Goal: Communication & Community: Connect with others

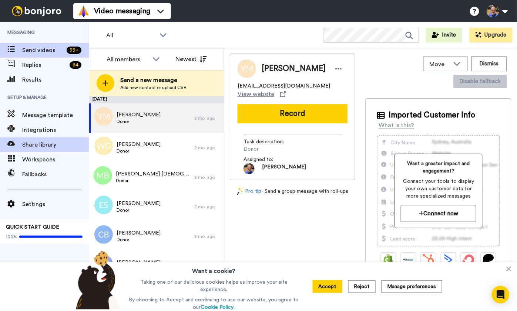
click at [33, 145] on span "Share library" at bounding box center [55, 145] width 67 height 9
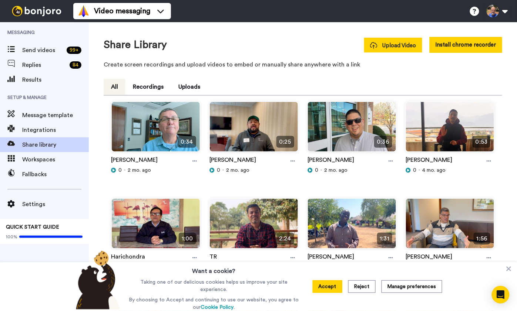
click at [397, 44] on span "Upload Video" at bounding box center [393, 46] width 46 height 8
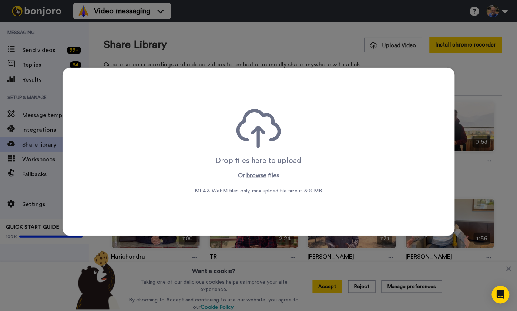
click at [246, 152] on div "Drop files here to upload Or browse files MP4 & WebM files only, max upload fil…" at bounding box center [258, 152] width 127 height 86
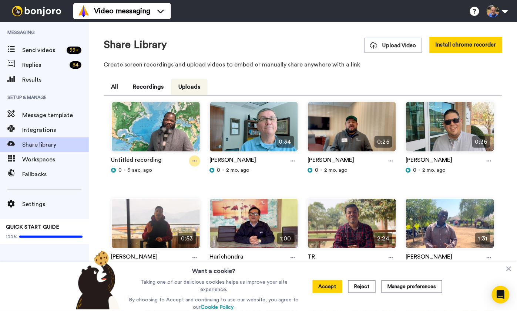
click at [195, 159] on icon at bounding box center [194, 161] width 4 height 5
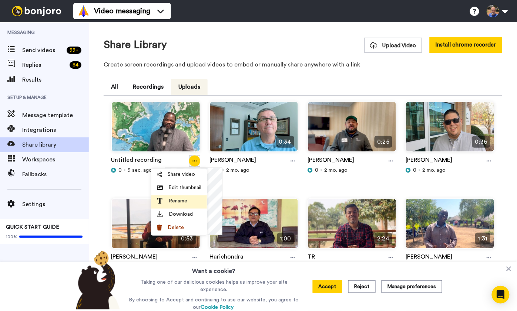
click at [177, 201] on span "Rename" at bounding box center [178, 201] width 18 height 7
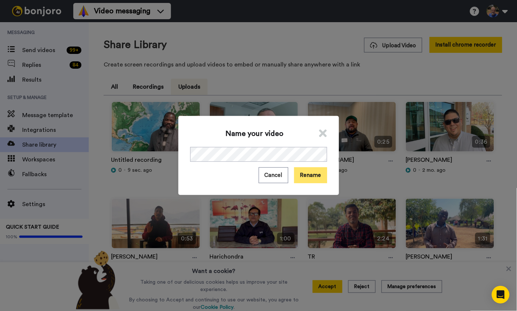
click at [315, 178] on button "Rename" at bounding box center [310, 176] width 33 height 16
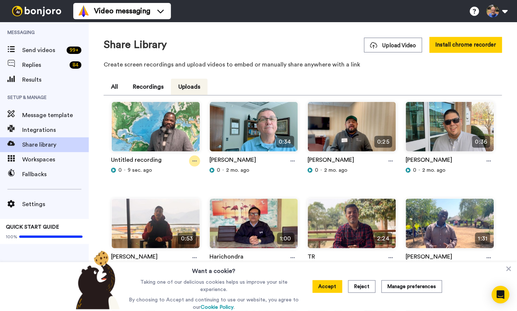
click at [194, 161] on icon at bounding box center [194, 161] width 4 height 1
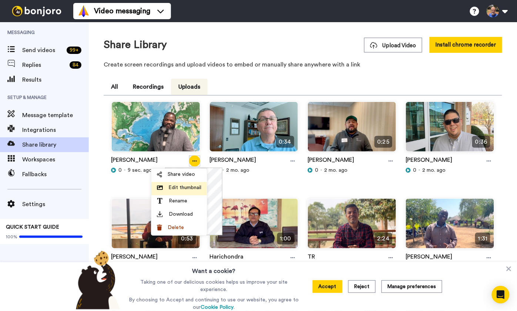
click at [188, 188] on span "Edit thumbnail" at bounding box center [184, 187] width 33 height 7
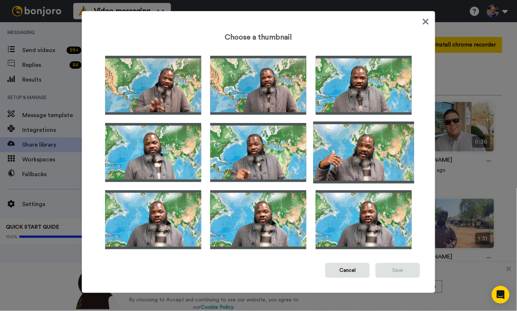
click at [370, 154] on img at bounding box center [363, 153] width 101 height 62
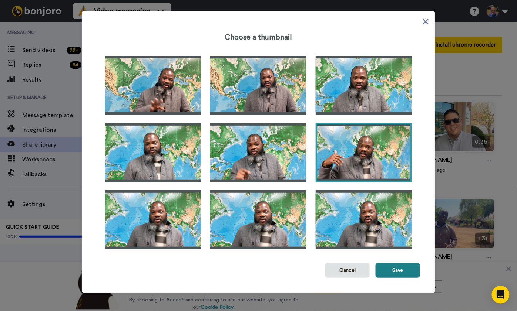
click at [388, 273] on button "Save" at bounding box center [397, 270] width 44 height 15
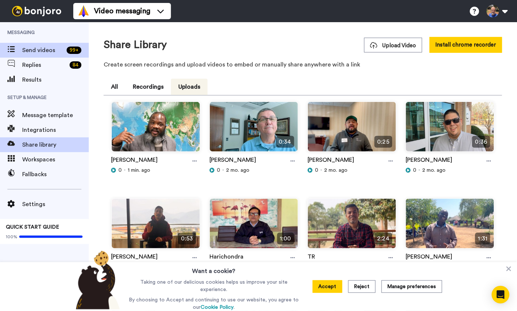
click at [36, 46] on span "Send videos" at bounding box center [42, 50] width 41 height 9
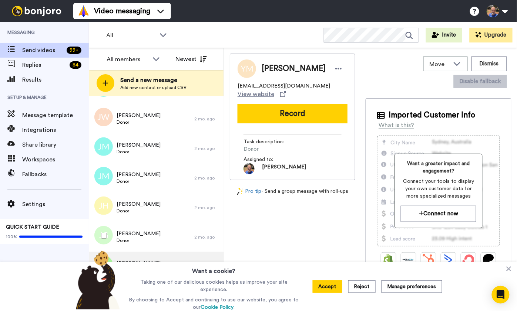
scroll to position [3491, 0]
click at [334, 287] on button "Accept" at bounding box center [328, 287] width 30 height 13
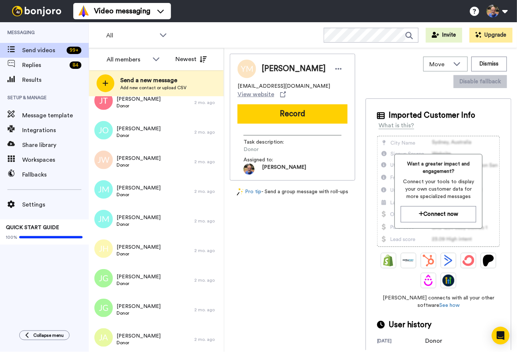
scroll to position [3450, 0]
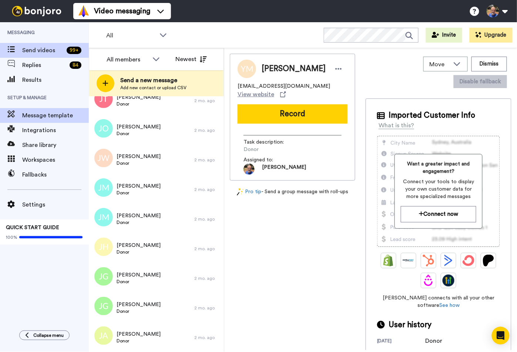
click at [38, 114] on span "Message template" at bounding box center [55, 115] width 67 height 9
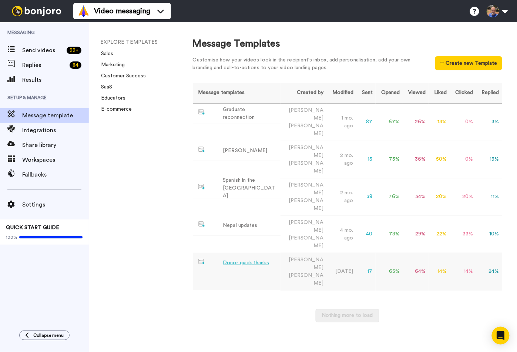
click at [253, 259] on div "Donor quick thanks" at bounding box center [246, 263] width 46 height 8
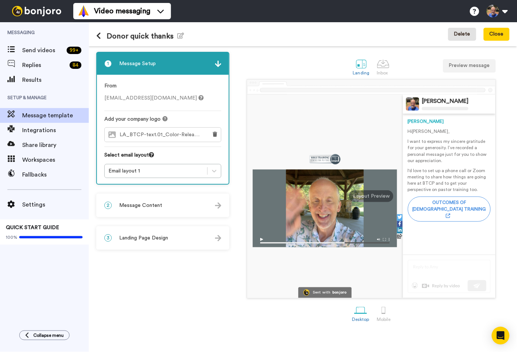
click at [464, 36] on button "Delete" at bounding box center [462, 34] width 28 height 13
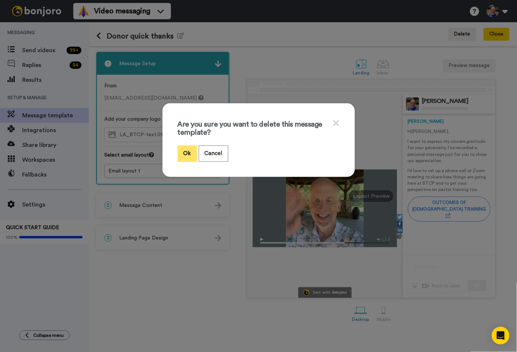
click at [181, 156] on button "Ok" at bounding box center [187, 153] width 19 height 16
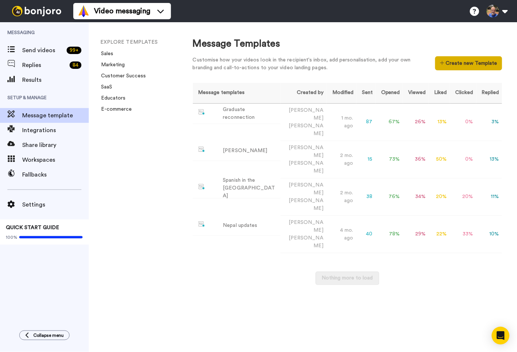
click at [468, 63] on button "Create new Template" at bounding box center [468, 63] width 67 height 14
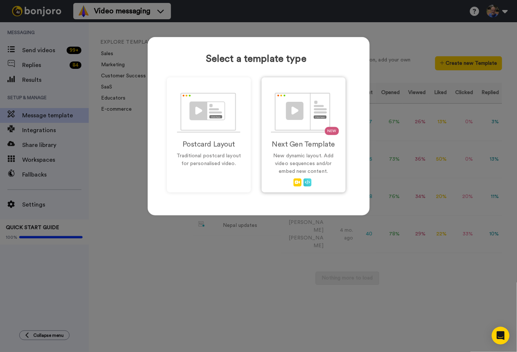
click at [300, 163] on p "New dynamic layout. Add video sequences and/or embed new content." at bounding box center [303, 163] width 68 height 23
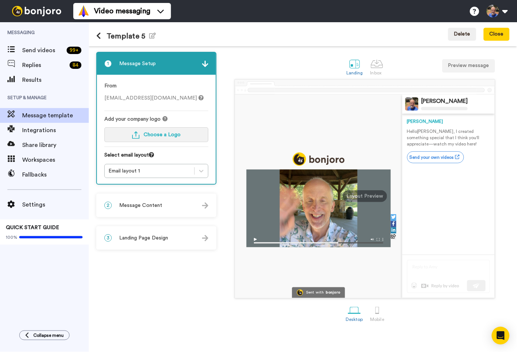
click at [157, 135] on span "Choose a Logo" at bounding box center [162, 134] width 37 height 5
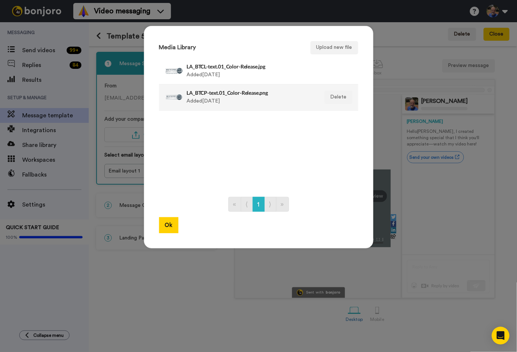
click at [205, 109] on li "LA_BTCP-text.01_Color-Release.png Added [DATE] [GEOGRAPHIC_DATA]" at bounding box center [258, 97] width 199 height 26
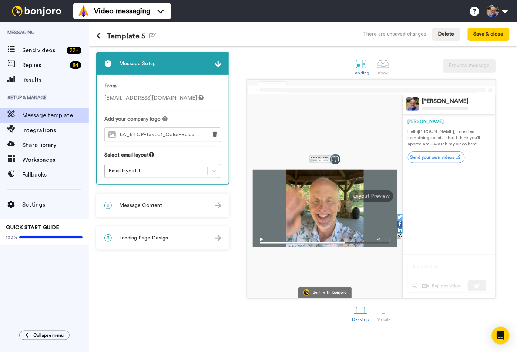
click at [209, 202] on div "2 Message Content" at bounding box center [163, 205] width 132 height 22
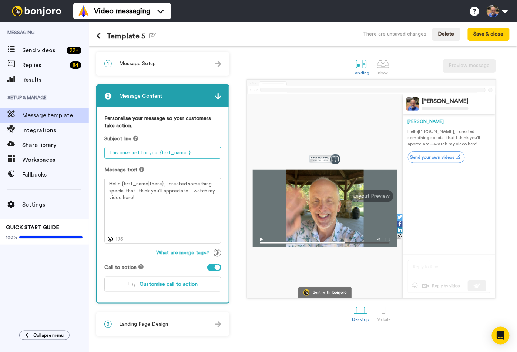
click at [125, 152] on textarea "This one’s just for you, {first_name| }" at bounding box center [162, 153] width 117 height 12
click at [137, 149] on textarea "BTCP vs. voodoo" at bounding box center [162, 153] width 117 height 12
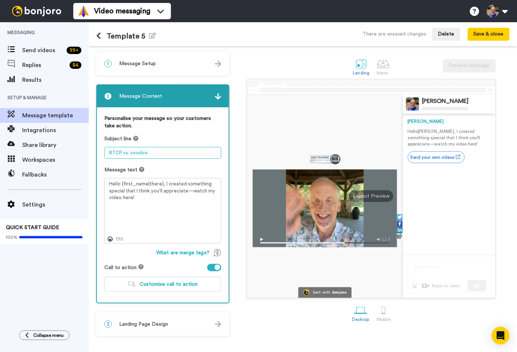
click at [152, 152] on textarea "BTCP vs. voodoo" at bounding box center [162, 153] width 117 height 12
type textarea "BTCP vs. voodoo - Yesy, you read that correctly."
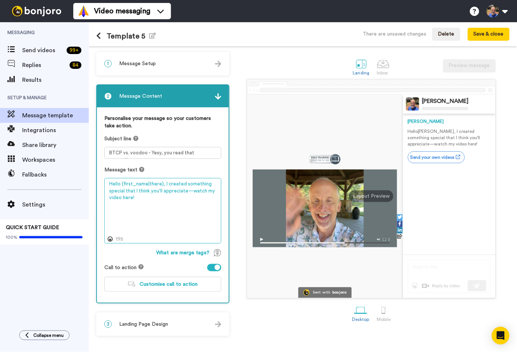
click at [140, 198] on textarea "Hello {first_name|there}, I created something special that I think you'll appre…" at bounding box center [162, 210] width 117 height 65
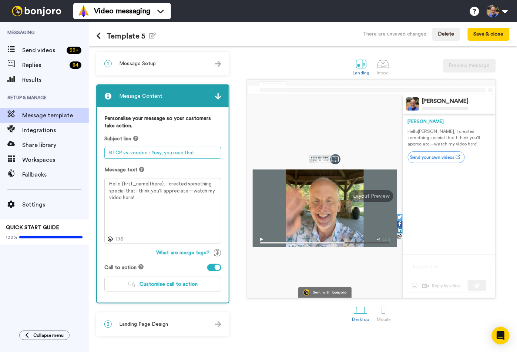
click at [138, 151] on textarea "BTCP vs. voodoo - Yesy, you read that correctly." at bounding box center [162, 153] width 117 height 12
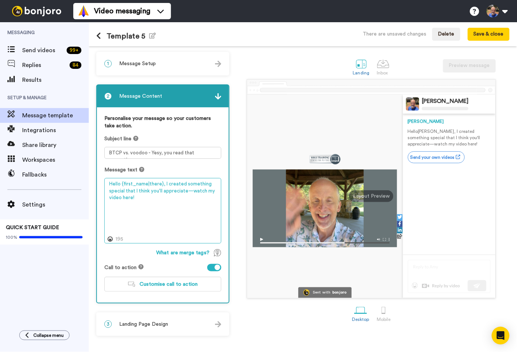
drag, startPoint x: 163, startPoint y: 181, endPoint x: 163, endPoint y: 225, distance: 43.6
click at [163, 225] on textarea "Hello {first_name|there}, I created something special that I think you'll appre…" at bounding box center [162, 210] width 117 height 65
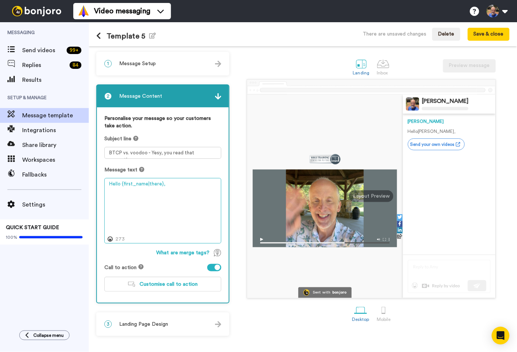
paste textarea "What happens when the gospel goes head-to-head with voodoo in the villages of H…"
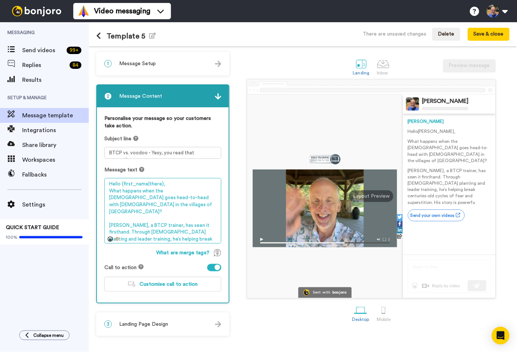
click at [122, 201] on textarea "Hello {first_name|there}, What happens when the gospel goes head-to-head with v…" at bounding box center [162, 210] width 117 height 65
drag, startPoint x: 162, startPoint y: 220, endPoint x: 207, endPoint y: 226, distance: 45.5
click at [207, 226] on textarea "Hello {first_name|there}, What happens when the gospel goes head-to-head with v…" at bounding box center [162, 210] width 117 height 65
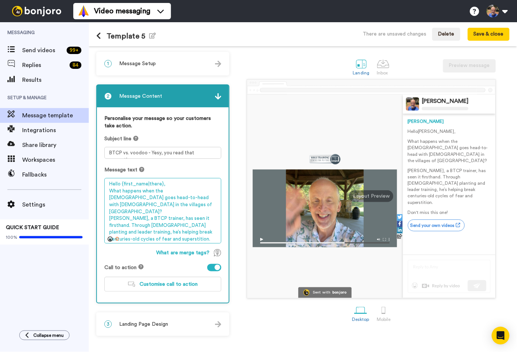
click at [116, 181] on textarea "Hello {first_name|there}, What happens when the gospel goes head-to-head with v…" at bounding box center [162, 210] width 117 height 65
click at [163, 227] on textarea "Hi {first_name|there}, What happens when the gospel goes head-to-head with vood…" at bounding box center [162, 210] width 117 height 65
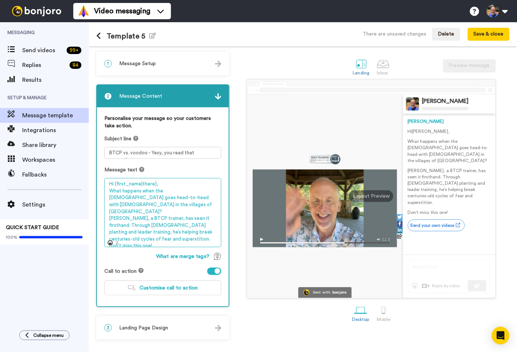
drag, startPoint x: 183, startPoint y: 195, endPoint x: 154, endPoint y: 194, distance: 30.0
click at [154, 194] on textarea "Hi {first_name|there}, What happens when the gospel goes head-to-head with vood…" at bounding box center [162, 212] width 117 height 69
click at [134, 235] on textarea "Hi {first_name|there}, What happens when the gospel goes head-to-head with vood…" at bounding box center [162, 212] width 117 height 69
drag, startPoint x: 134, startPoint y: 235, endPoint x: 179, endPoint y: 236, distance: 45.1
click at [179, 236] on textarea "Hi {first_name|there}, What happens when the gospel goes head-to-head with vood…" at bounding box center [162, 212] width 117 height 69
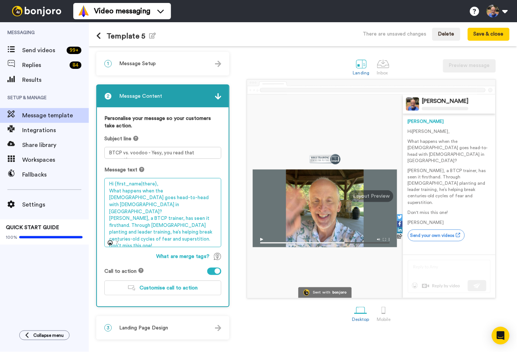
click at [124, 235] on textarea "Hi {first_name|there}, What happens when the gospel goes head-to-head with vood…" at bounding box center [162, 212] width 117 height 69
click at [168, 235] on textarea "Hi {first_name|there}, What happens when the gospel goes head-to-head with vood…" at bounding box center [162, 212] width 117 height 69
type textarea "Hi {first_name|there}, What happens when the gospel goes head-to-head with vood…"
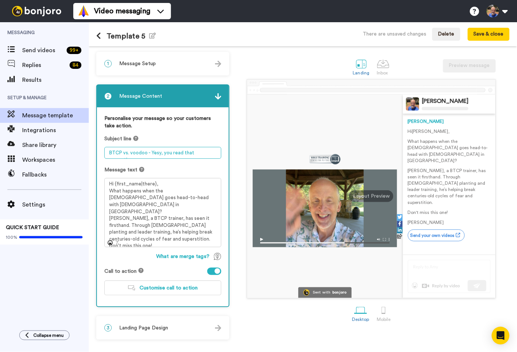
click at [158, 151] on textarea "BTCP vs. voodoo - Yesy, you read that correctly." at bounding box center [162, 153] width 117 height 12
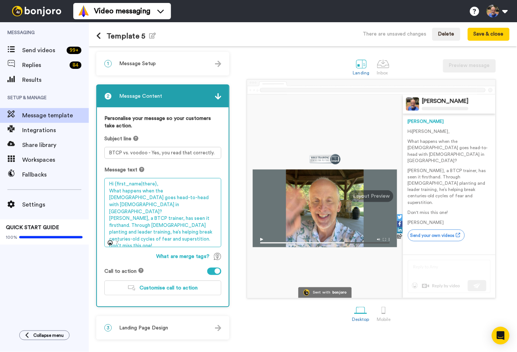
click at [174, 199] on textarea "Hi {first_name|there}, What happens when the gospel goes head-to-head with vood…" at bounding box center [162, 212] width 117 height 69
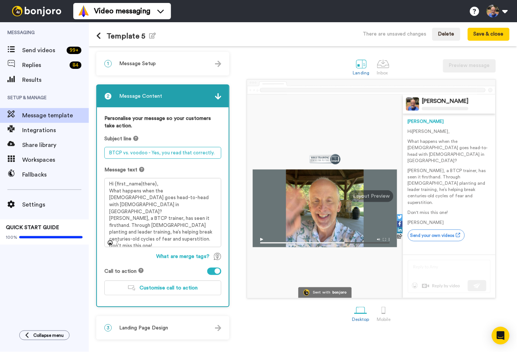
click at [211, 154] on textarea "BTCP vs. voodoo - Yes, you read that correctly." at bounding box center [162, 153] width 117 height 12
type textarea "BTCP vs. voodoo - Yes, you read that correctly!"
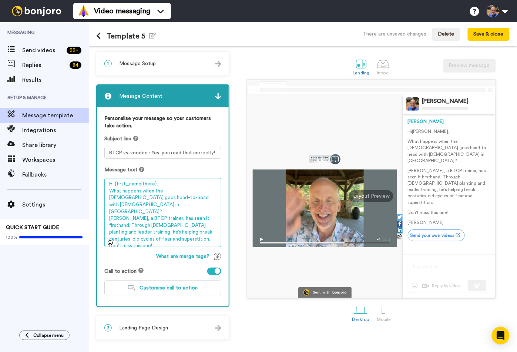
click at [157, 183] on textarea "Hi {first_name|there}, What happens when the gospel goes head-to-head with vood…" at bounding box center [162, 212] width 117 height 69
type textarea "Hi {first_name|there}, What happens when the gospel goes head-to-head with vood…"
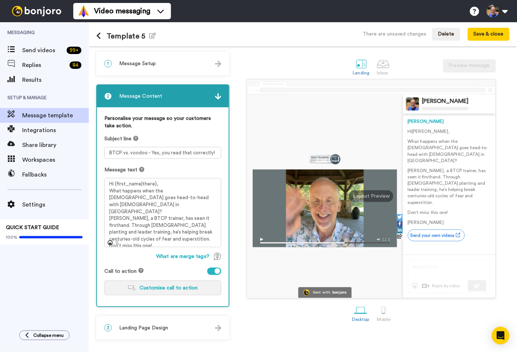
click at [156, 286] on span "Customise call to action" at bounding box center [169, 287] width 58 height 5
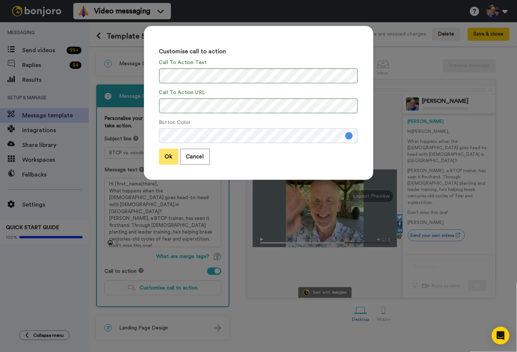
click at [167, 156] on button "Ok" at bounding box center [168, 157] width 19 height 16
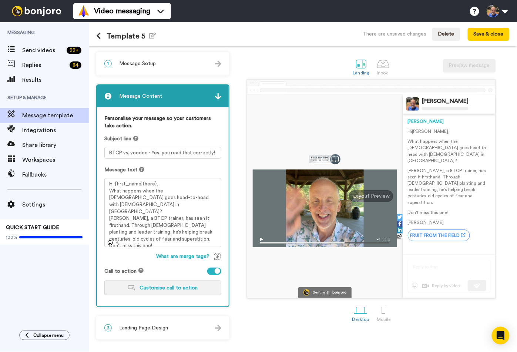
click at [161, 285] on span "Customise call to action" at bounding box center [169, 287] width 58 height 5
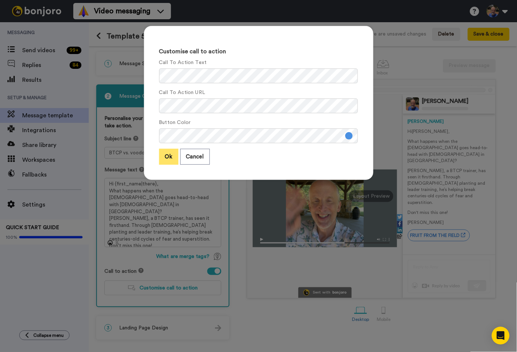
click at [169, 157] on button "Ok" at bounding box center [168, 157] width 19 height 16
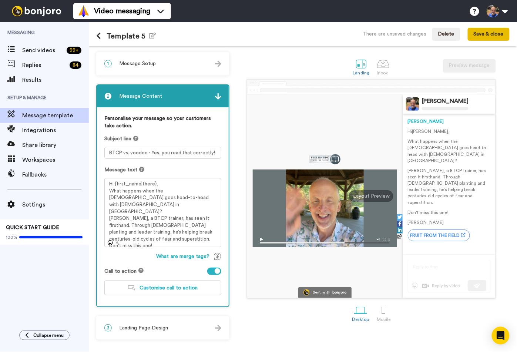
click at [485, 37] on button "Save & close" at bounding box center [489, 34] width 42 height 13
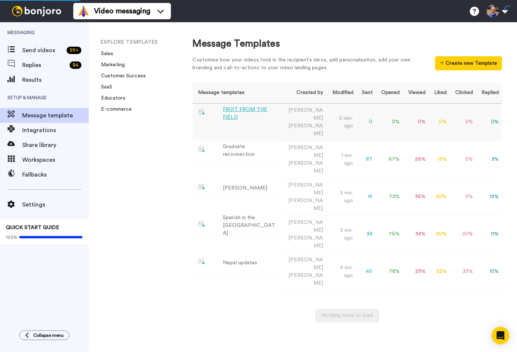
click at [235, 111] on div "FRUIT FROM THE FIELD" at bounding box center [250, 114] width 54 height 16
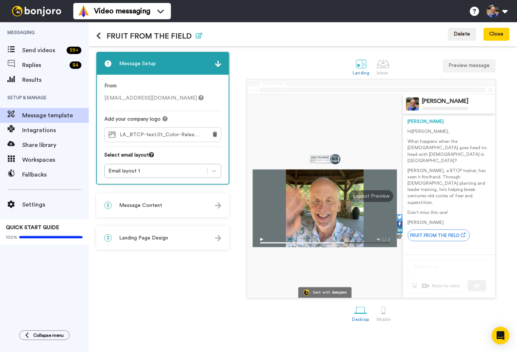
click at [198, 37] on icon "button" at bounding box center [199, 36] width 7 height 6
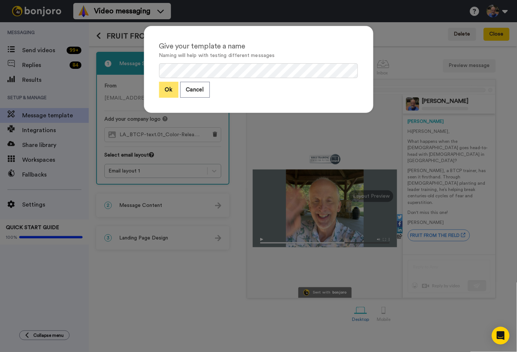
click at [163, 92] on button "Ok" at bounding box center [168, 90] width 19 height 16
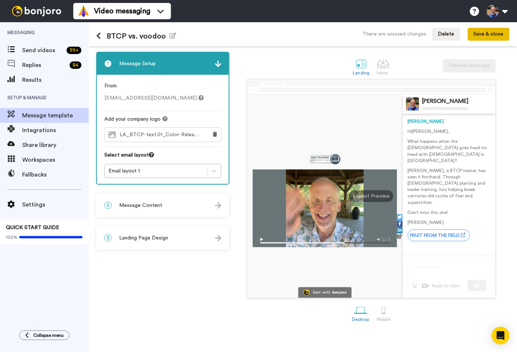
click at [492, 31] on button "Save & close" at bounding box center [489, 34] width 42 height 13
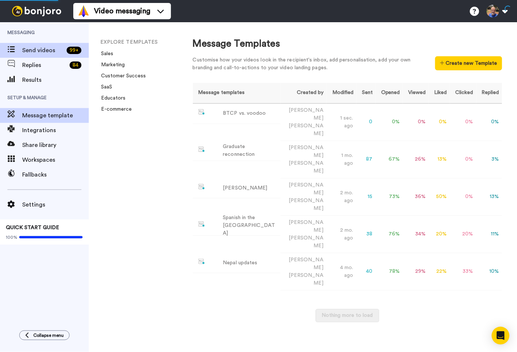
click at [37, 48] on span "Send videos" at bounding box center [42, 50] width 41 height 9
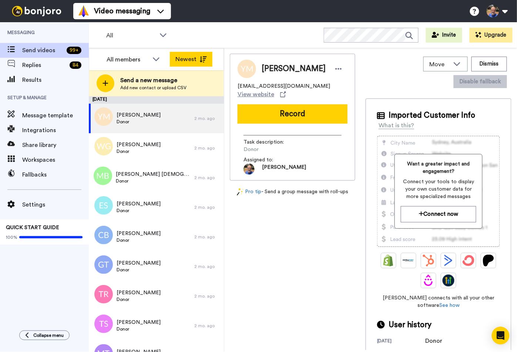
click at [198, 58] on button "Newest" at bounding box center [191, 59] width 43 height 15
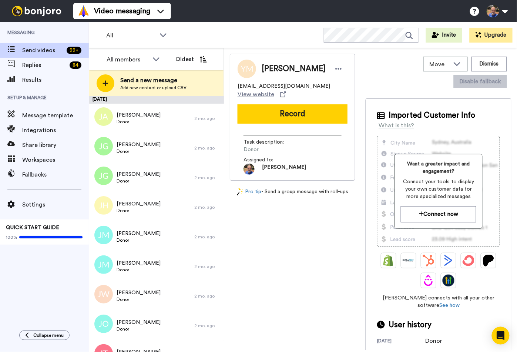
click at [198, 58] on button "Oldest" at bounding box center [191, 59] width 43 height 15
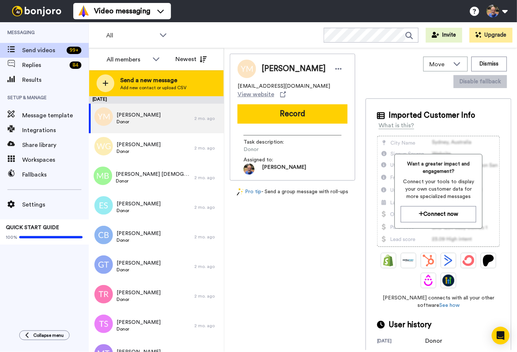
click at [105, 86] on icon at bounding box center [106, 84] width 6 height 6
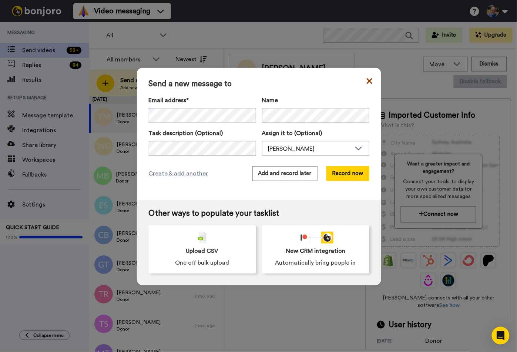
click at [367, 79] on icon at bounding box center [370, 81] width 6 height 9
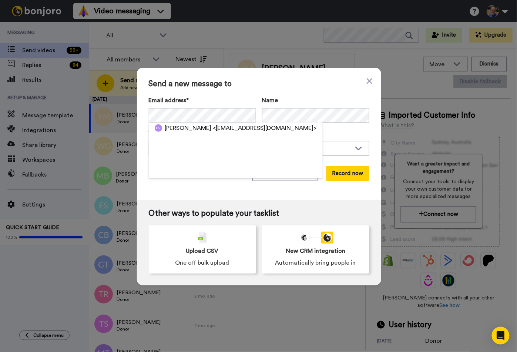
click at [193, 134] on div "[PERSON_NAME] <[EMAIL_ADDRESS][DOMAIN_NAME]>" at bounding box center [236, 149] width 174 height 55
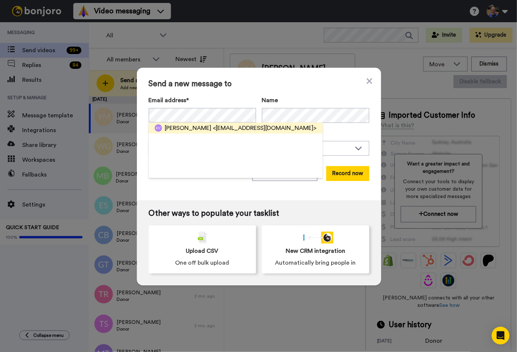
click at [194, 131] on span "[PERSON_NAME]" at bounding box center [188, 128] width 47 height 9
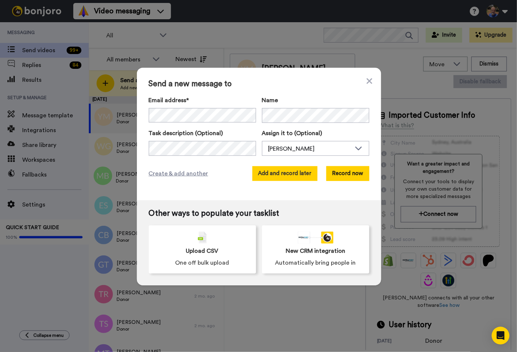
click at [268, 177] on button "Add and record later" at bounding box center [284, 173] width 65 height 15
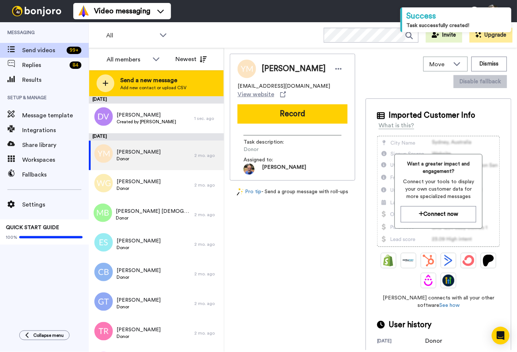
click at [108, 82] on icon at bounding box center [105, 83] width 6 height 7
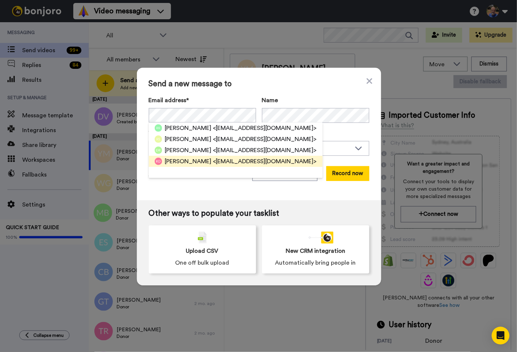
click at [168, 163] on span "[PERSON_NAME]" at bounding box center [188, 161] width 47 height 9
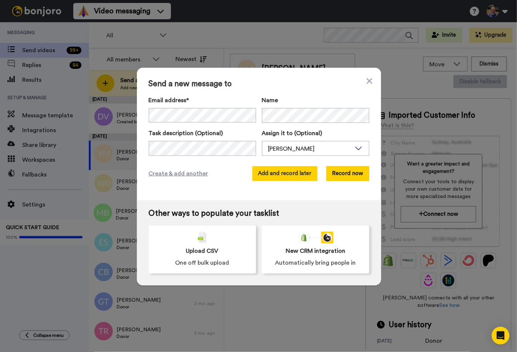
click at [266, 173] on button "Add and record later" at bounding box center [284, 173] width 65 height 15
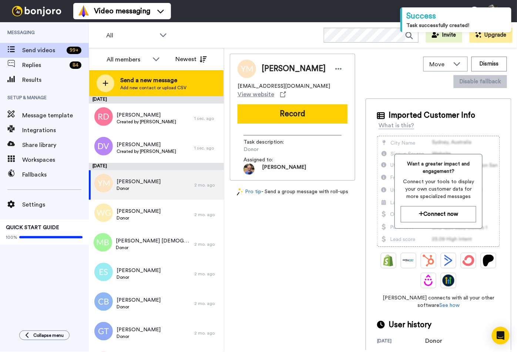
click at [95, 81] on div "Send a new message Add new contact or upload CSV" at bounding box center [156, 83] width 134 height 26
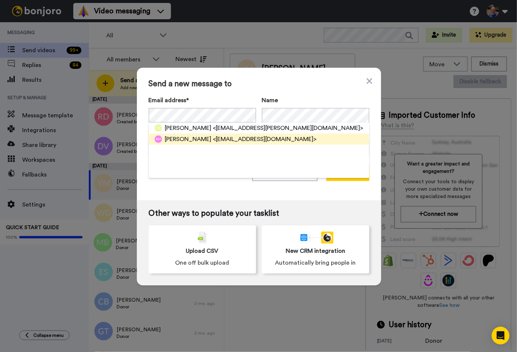
click at [171, 141] on span "[PERSON_NAME]" at bounding box center [188, 139] width 47 height 9
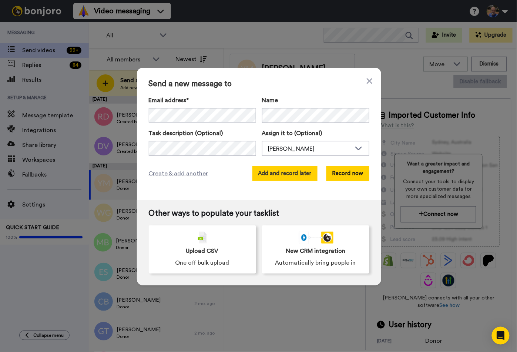
click at [263, 176] on button "Add and record later" at bounding box center [284, 173] width 65 height 15
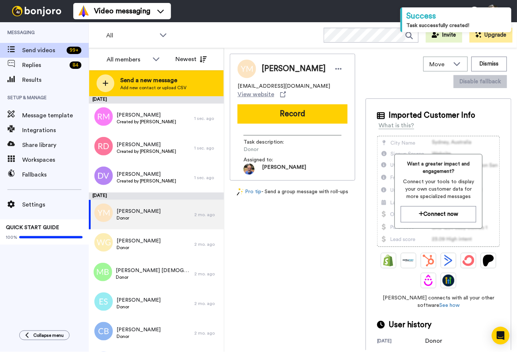
click at [109, 82] on div at bounding box center [106, 83] width 18 height 18
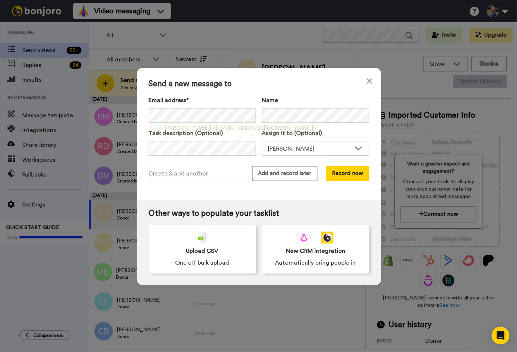
click at [169, 127] on span "[PERSON_NAME]" at bounding box center [188, 128] width 47 height 9
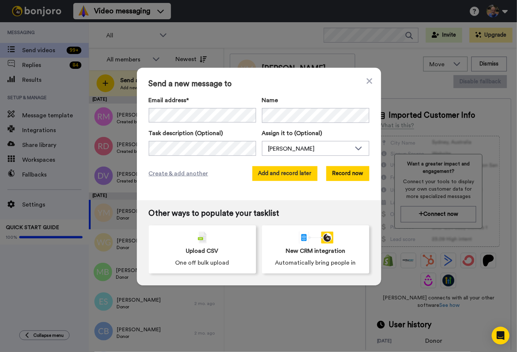
click at [265, 169] on button "Add and record later" at bounding box center [284, 173] width 65 height 15
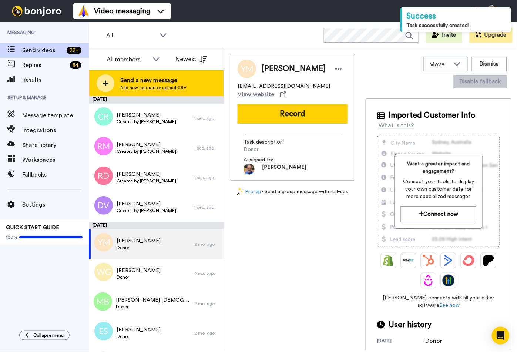
click at [107, 85] on icon at bounding box center [105, 83] width 6 height 7
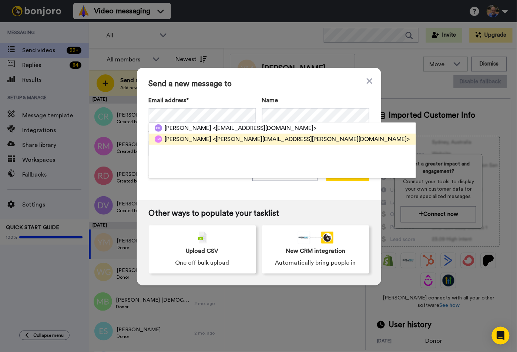
click at [171, 140] on span "[PERSON_NAME]" at bounding box center [188, 139] width 47 height 9
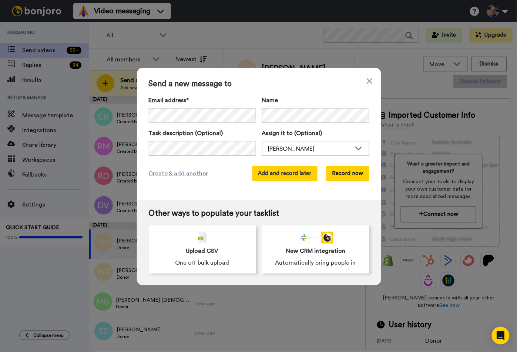
click at [290, 172] on button "Add and record later" at bounding box center [284, 173] width 65 height 15
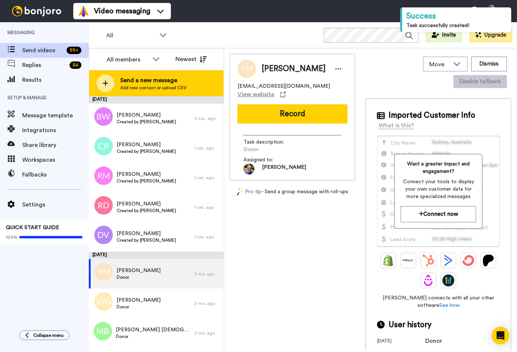
click at [104, 90] on div at bounding box center [106, 83] width 18 height 18
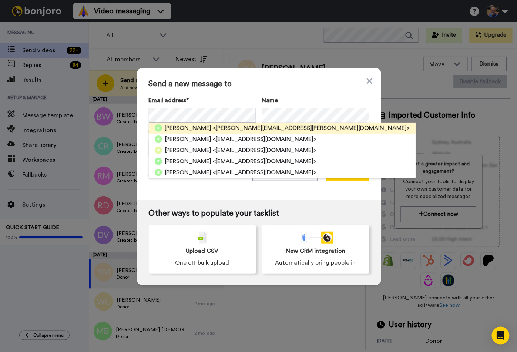
click at [173, 127] on span "[PERSON_NAME]" at bounding box center [188, 128] width 47 height 9
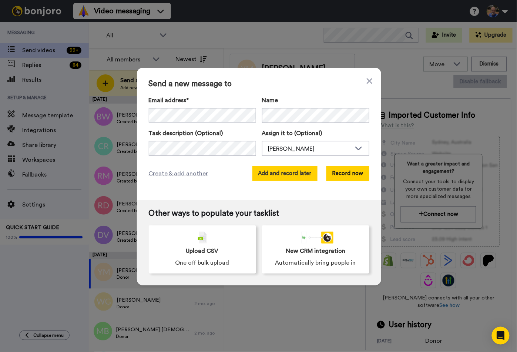
click at [262, 172] on button "Add and record later" at bounding box center [284, 173] width 65 height 15
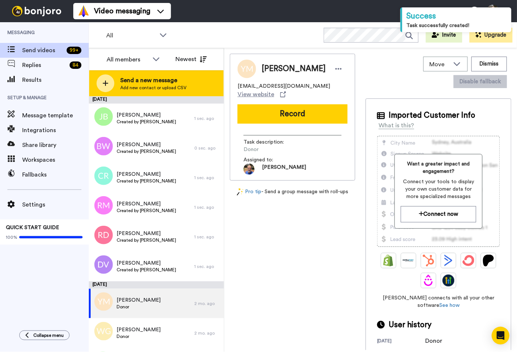
click at [107, 76] on div at bounding box center [106, 83] width 18 height 18
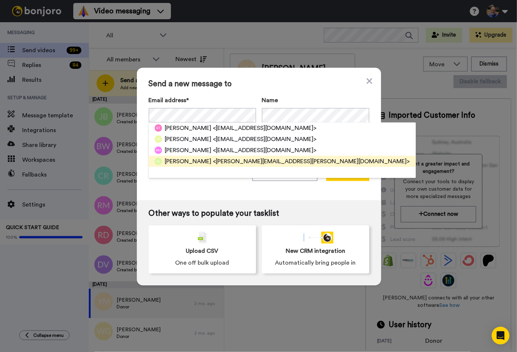
click at [175, 159] on span "[PERSON_NAME]" at bounding box center [188, 161] width 47 height 9
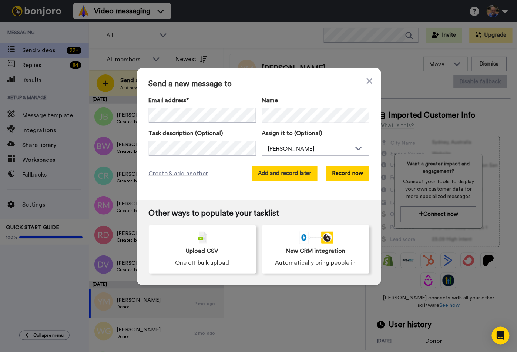
click at [259, 175] on button "Add and record later" at bounding box center [284, 173] width 65 height 15
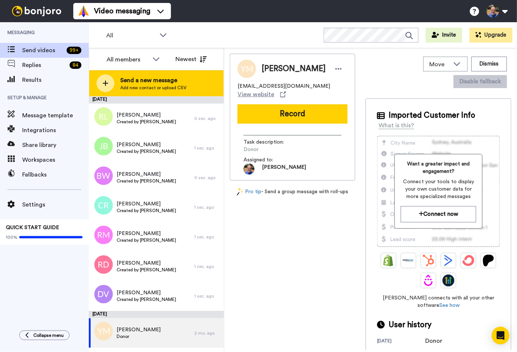
click at [107, 81] on icon at bounding box center [105, 83] width 6 height 7
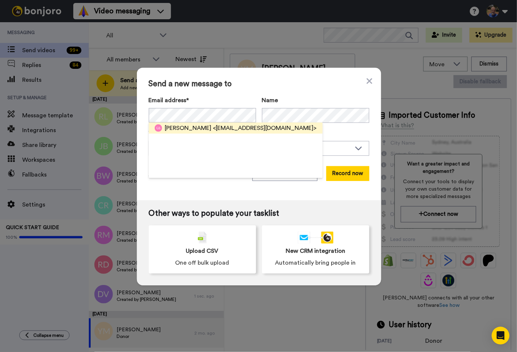
click at [177, 126] on span "[PERSON_NAME]" at bounding box center [188, 128] width 47 height 9
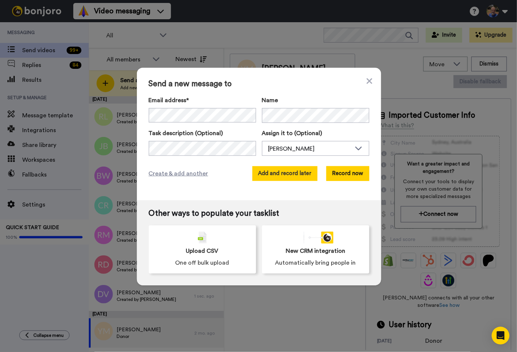
click at [279, 178] on button "Add and record later" at bounding box center [284, 173] width 65 height 15
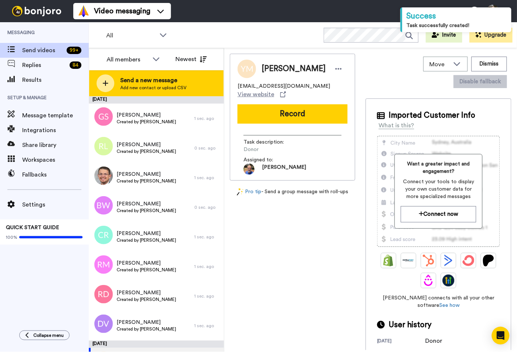
click at [103, 82] on icon at bounding box center [105, 83] width 6 height 7
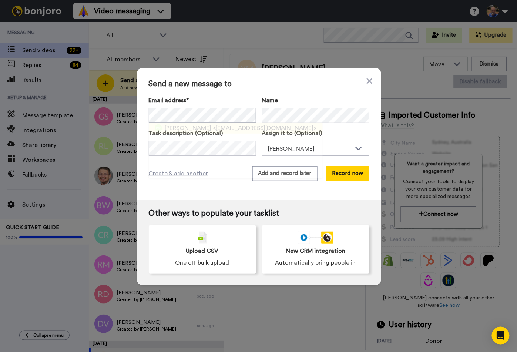
click at [168, 129] on span "[PERSON_NAME]" at bounding box center [188, 128] width 47 height 9
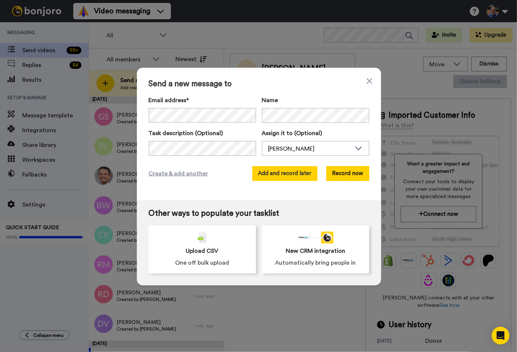
click at [267, 171] on button "Add and record later" at bounding box center [284, 173] width 65 height 15
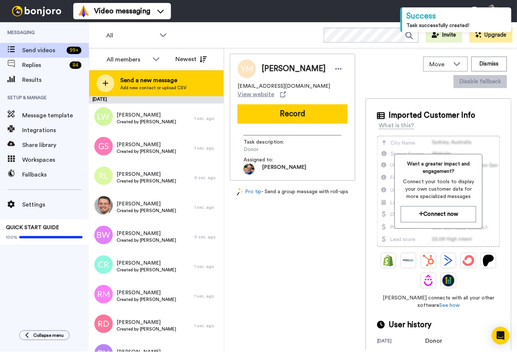
click at [105, 85] on icon at bounding box center [106, 84] width 6 height 6
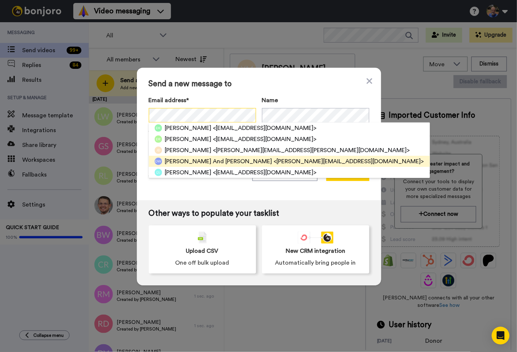
scroll to position [44, 0]
click at [186, 165] on span "[PERSON_NAME] And [PERSON_NAME]" at bounding box center [218, 161] width 107 height 9
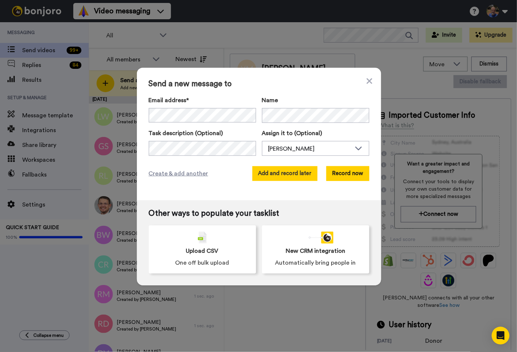
click at [274, 173] on button "Add and record later" at bounding box center [284, 173] width 65 height 15
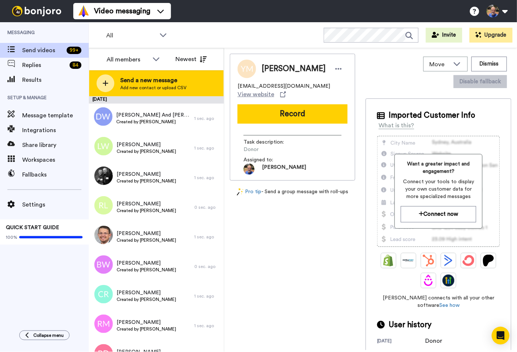
click at [105, 84] on icon at bounding box center [106, 84] width 6 height 6
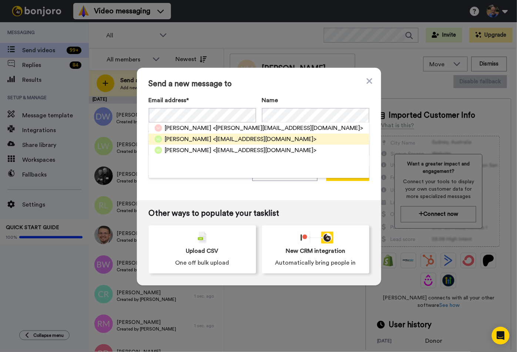
click at [228, 138] on span "<[EMAIL_ADDRESS][DOMAIN_NAME]>" at bounding box center [265, 139] width 104 height 9
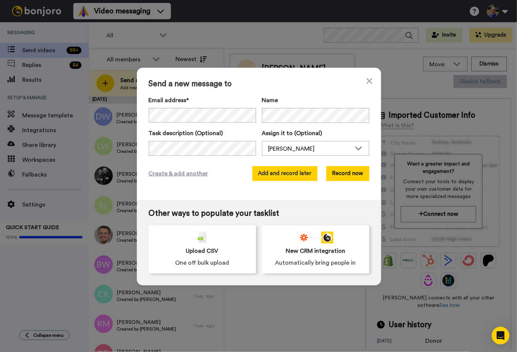
click at [275, 171] on button "Add and record later" at bounding box center [284, 173] width 65 height 15
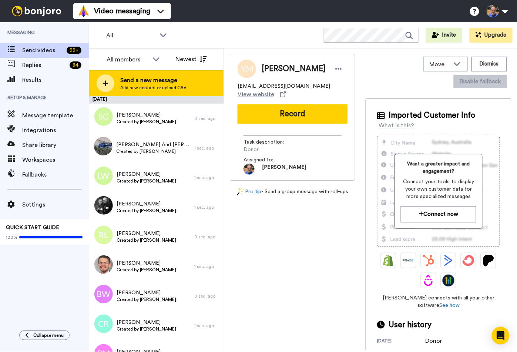
click at [105, 85] on icon at bounding box center [106, 84] width 6 height 6
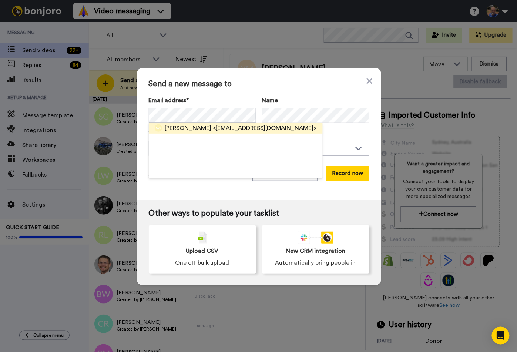
click at [177, 131] on span "[PERSON_NAME]" at bounding box center [188, 128] width 47 height 9
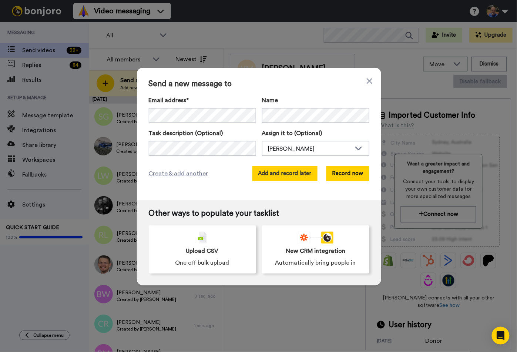
click at [277, 176] on button "Add and record later" at bounding box center [284, 173] width 65 height 15
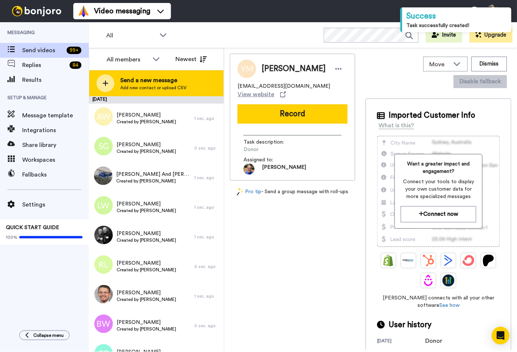
click at [100, 82] on div at bounding box center [106, 83] width 18 height 18
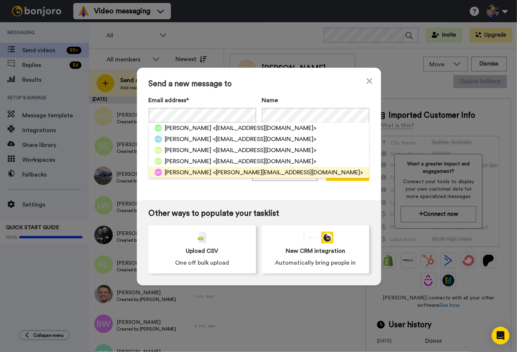
click at [177, 171] on span "[PERSON_NAME]" at bounding box center [188, 172] width 47 height 9
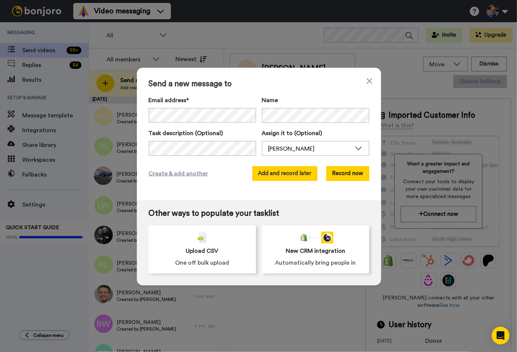
click at [276, 173] on button "Add and record later" at bounding box center [284, 173] width 65 height 15
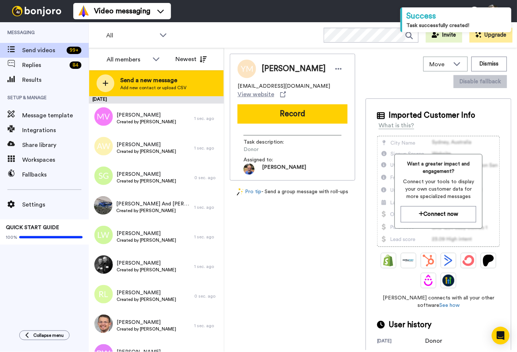
click at [108, 85] on icon at bounding box center [105, 83] width 6 height 7
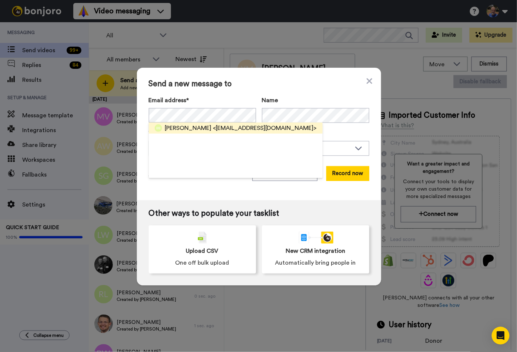
click at [177, 130] on span "[PERSON_NAME]" at bounding box center [188, 128] width 47 height 9
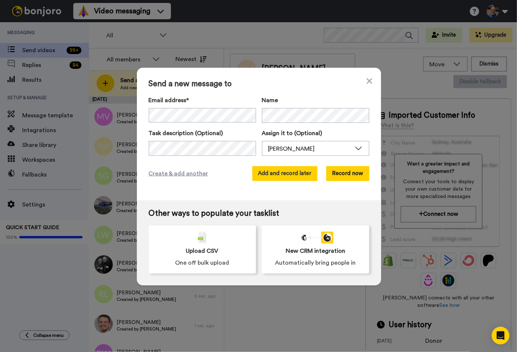
click at [284, 176] on button "Add and record later" at bounding box center [284, 173] width 65 height 15
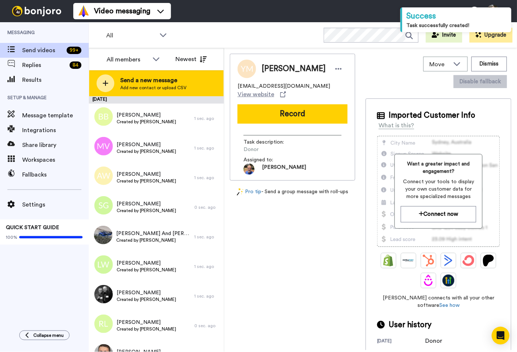
click at [107, 82] on icon at bounding box center [105, 83] width 6 height 7
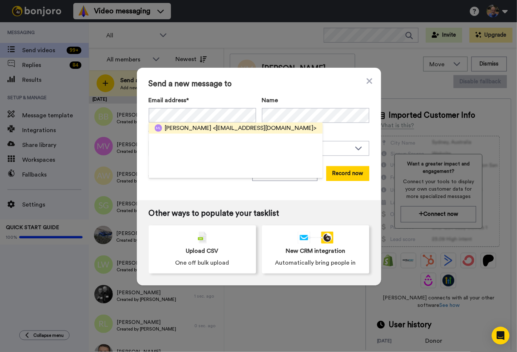
click at [185, 125] on span "[PERSON_NAME]" at bounding box center [188, 128] width 47 height 9
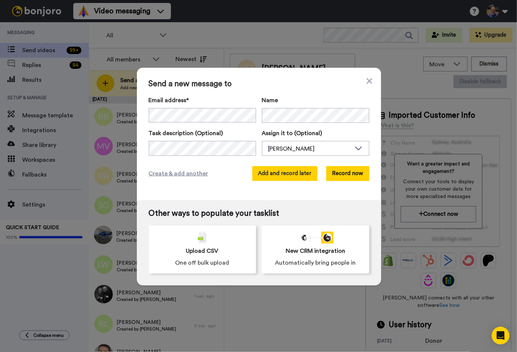
click at [258, 173] on button "Add and record later" at bounding box center [284, 173] width 65 height 15
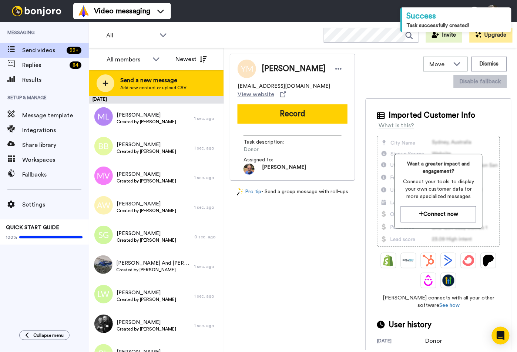
click at [104, 81] on icon at bounding box center [105, 83] width 6 height 7
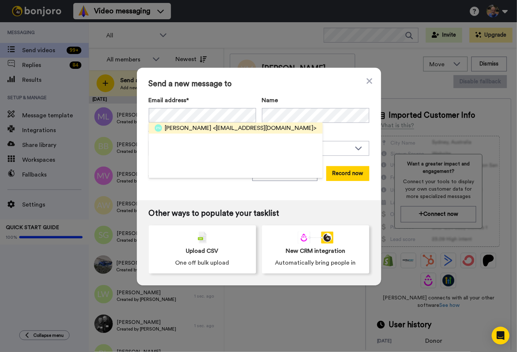
click at [183, 132] on div "[PERSON_NAME] <[EMAIL_ADDRESS][DOMAIN_NAME]>" at bounding box center [236, 127] width 174 height 11
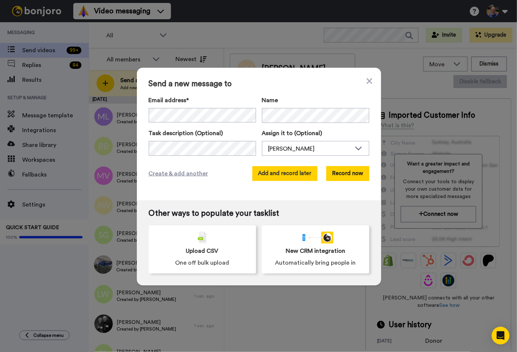
click at [278, 176] on button "Add and record later" at bounding box center [284, 173] width 65 height 15
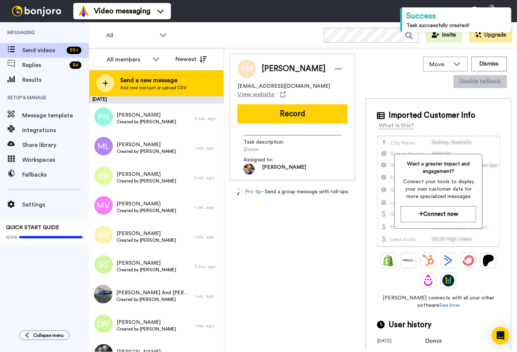
click at [107, 80] on icon at bounding box center [105, 83] width 6 height 7
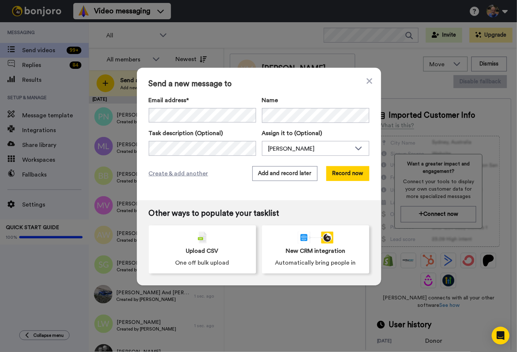
click at [176, 127] on span "[PERSON_NAME]" at bounding box center [188, 128] width 47 height 9
click at [286, 174] on button "Add and record later" at bounding box center [284, 173] width 65 height 15
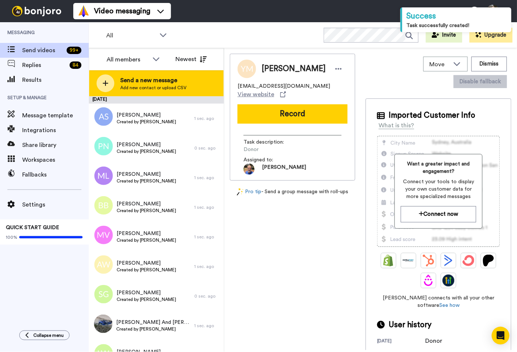
click at [108, 85] on icon at bounding box center [105, 83] width 6 height 7
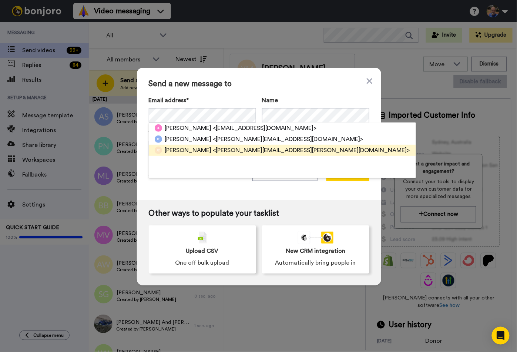
click at [176, 150] on span "[PERSON_NAME]" at bounding box center [188, 150] width 47 height 9
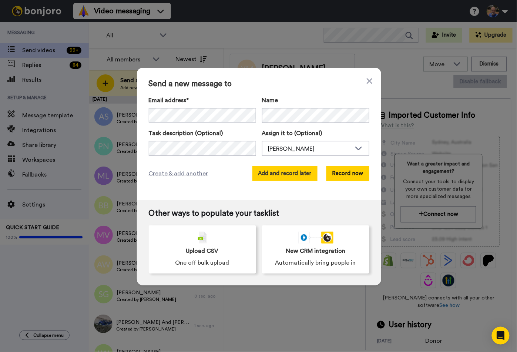
click at [272, 169] on button "Add and record later" at bounding box center [284, 173] width 65 height 15
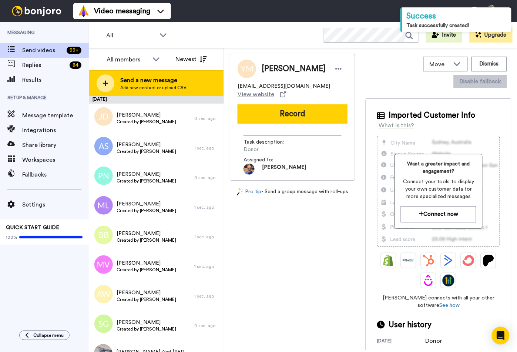
click at [102, 84] on icon at bounding box center [105, 83] width 6 height 7
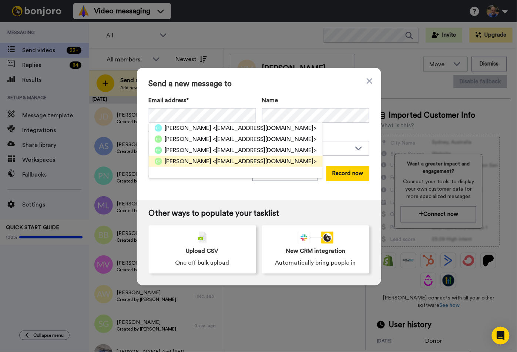
click at [175, 158] on span "[PERSON_NAME]" at bounding box center [188, 161] width 47 height 9
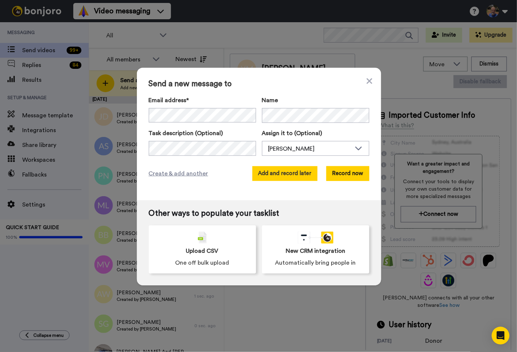
click at [283, 171] on button "Add and record later" at bounding box center [284, 173] width 65 height 15
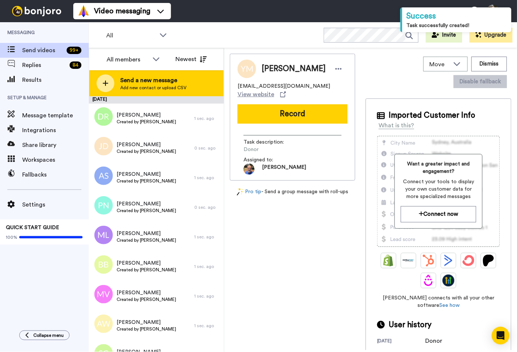
click at [108, 80] on icon at bounding box center [105, 83] width 6 height 7
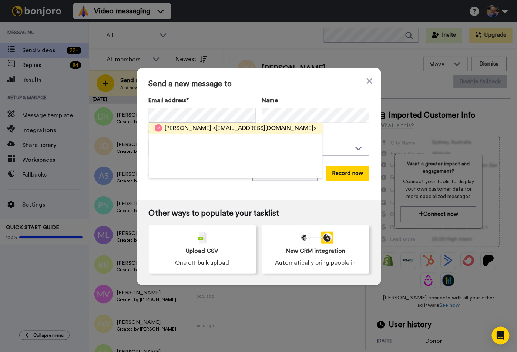
click at [178, 126] on span "[PERSON_NAME]" at bounding box center [188, 128] width 47 height 9
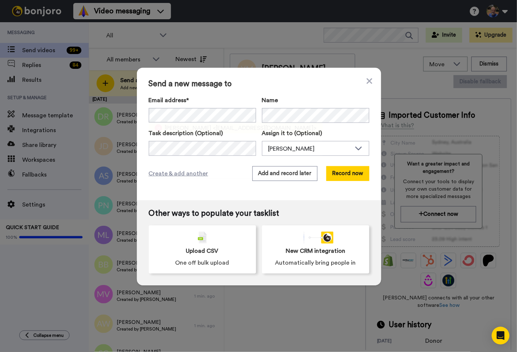
click at [217, 129] on span "<[EMAIL_ADDRESS][DOMAIN_NAME]>" at bounding box center [265, 128] width 104 height 9
click at [280, 173] on button "Add and record later" at bounding box center [284, 173] width 65 height 15
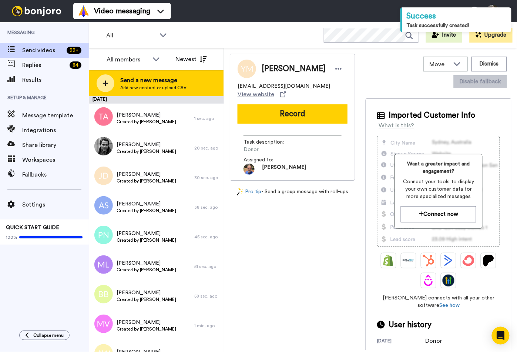
click at [107, 83] on icon at bounding box center [106, 84] width 6 height 6
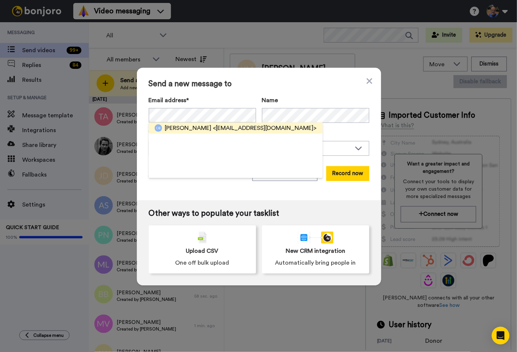
click at [175, 127] on span "[PERSON_NAME]" at bounding box center [188, 128] width 47 height 9
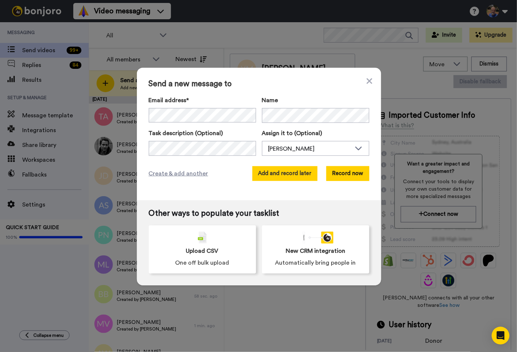
click at [263, 171] on button "Add and record later" at bounding box center [284, 173] width 65 height 15
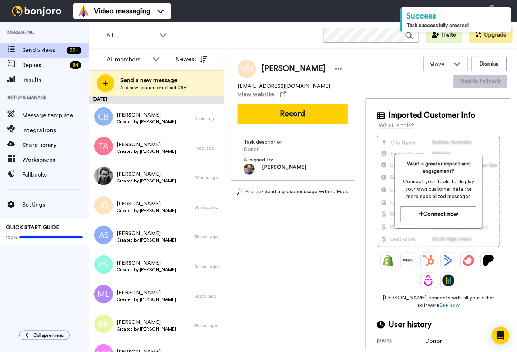
click at [102, 78] on div at bounding box center [106, 83] width 18 height 18
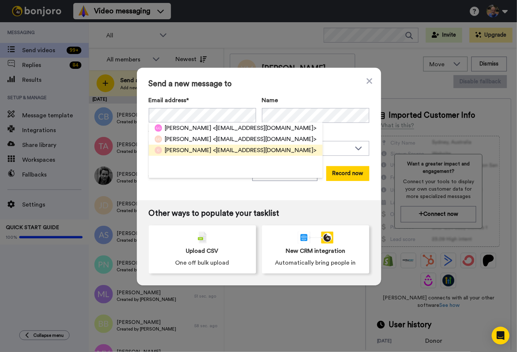
click at [189, 148] on span "[PERSON_NAME]" at bounding box center [188, 150] width 47 height 9
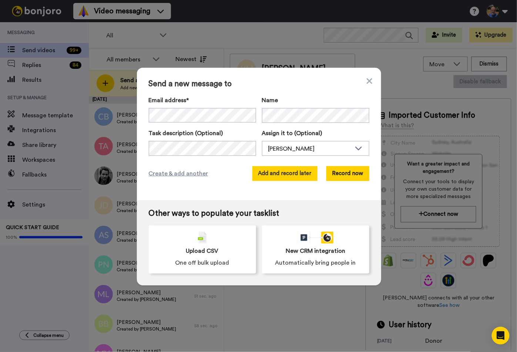
click at [284, 176] on button "Add and record later" at bounding box center [284, 173] width 65 height 15
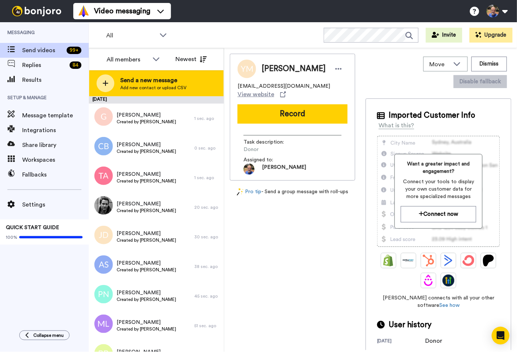
click at [103, 82] on icon at bounding box center [105, 83] width 6 height 7
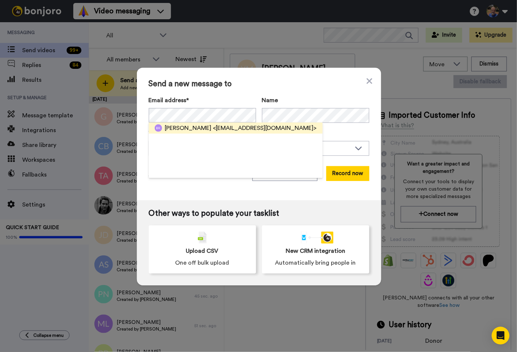
click at [180, 132] on span "[PERSON_NAME]" at bounding box center [188, 128] width 47 height 9
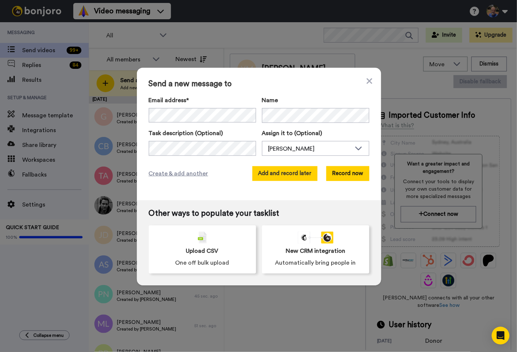
click at [266, 172] on button "Add and record later" at bounding box center [284, 173] width 65 height 15
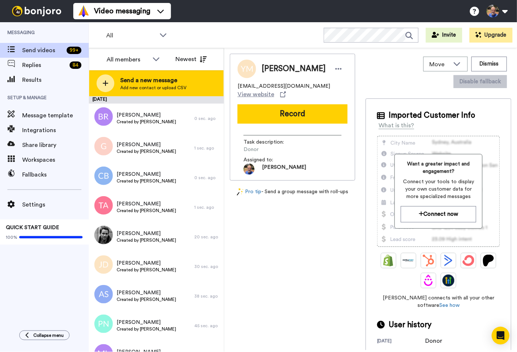
click at [104, 80] on icon at bounding box center [105, 83] width 6 height 7
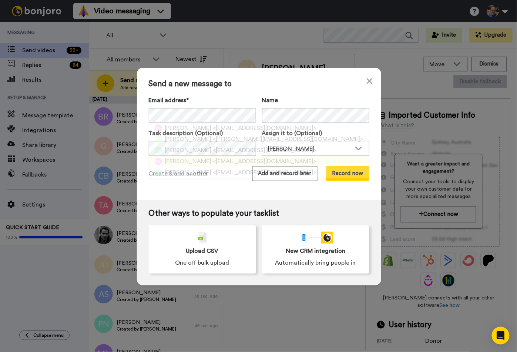
click at [165, 162] on span "[PERSON_NAME]" at bounding box center [188, 161] width 47 height 9
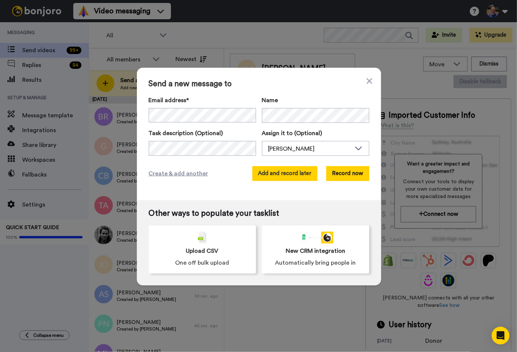
click at [268, 171] on button "Add and record later" at bounding box center [284, 173] width 65 height 15
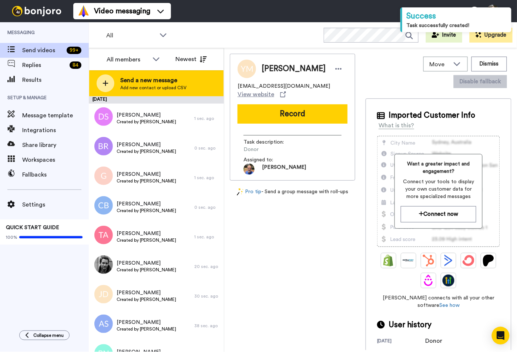
click at [102, 88] on div at bounding box center [106, 83] width 18 height 18
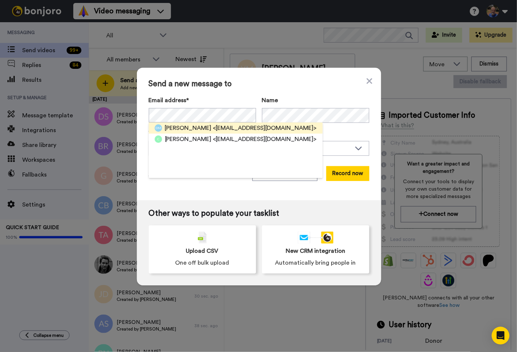
click at [169, 128] on span "[PERSON_NAME]" at bounding box center [188, 128] width 47 height 9
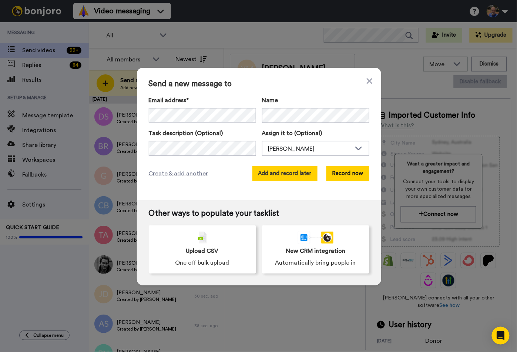
click at [273, 169] on button "Add and record later" at bounding box center [284, 173] width 65 height 15
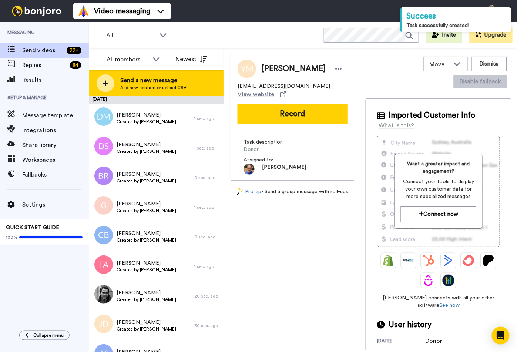
click at [109, 85] on div at bounding box center [106, 83] width 18 height 18
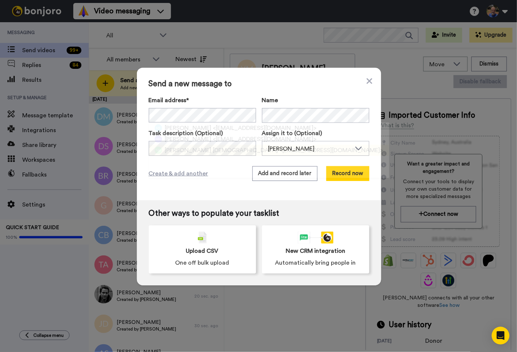
click at [171, 153] on span "[PERSON_NAME] [DEMOGRAPHIC_DATA]" at bounding box center [221, 150] width 113 height 9
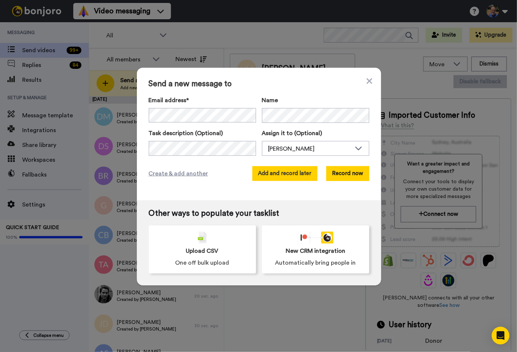
click at [266, 169] on button "Add and record later" at bounding box center [284, 173] width 65 height 15
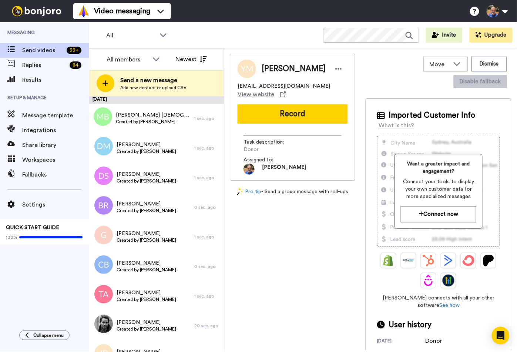
click at [105, 83] on icon at bounding box center [106, 84] width 6 height 6
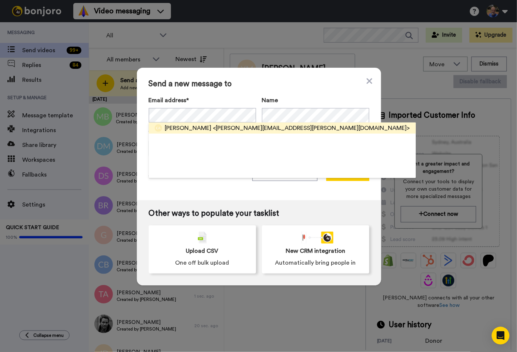
click at [172, 127] on span "[PERSON_NAME]" at bounding box center [188, 128] width 47 height 9
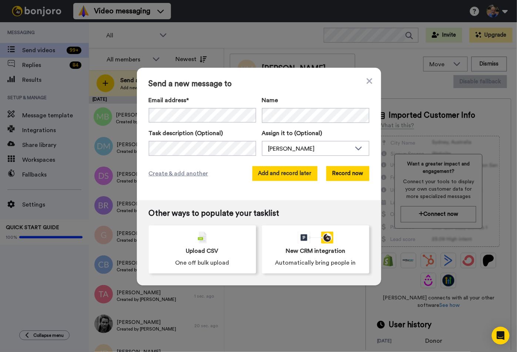
click at [264, 169] on button "Add and record later" at bounding box center [284, 173] width 65 height 15
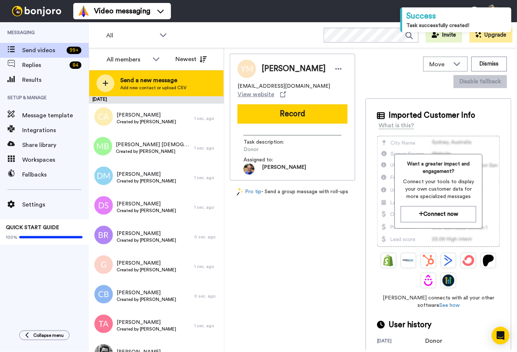
click at [105, 82] on icon at bounding box center [106, 84] width 6 height 6
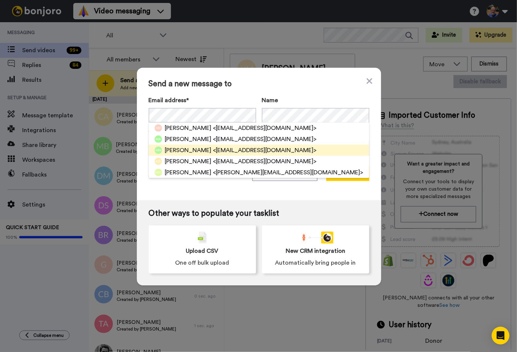
click at [179, 149] on span "[PERSON_NAME]" at bounding box center [188, 150] width 47 height 9
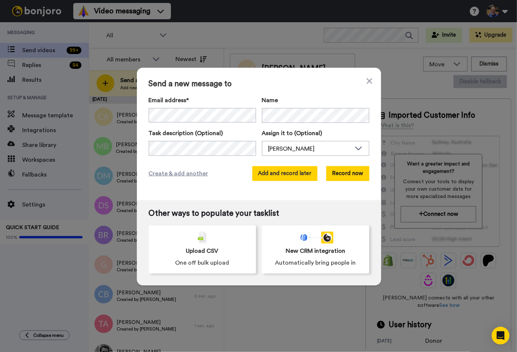
click at [267, 173] on button "Add and record later" at bounding box center [284, 173] width 65 height 15
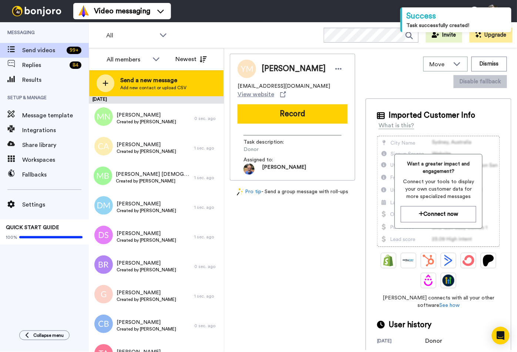
click at [108, 87] on div at bounding box center [106, 83] width 18 height 18
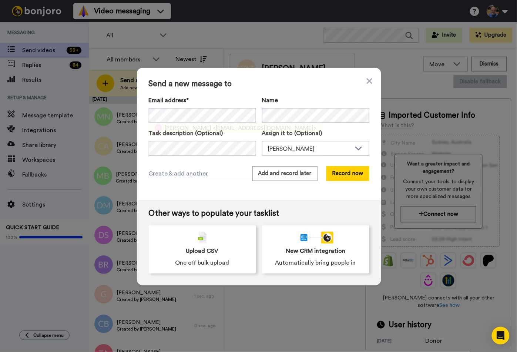
click at [171, 128] on span "[PERSON_NAME]" at bounding box center [188, 128] width 47 height 9
click at [257, 170] on button "Add and record later" at bounding box center [284, 173] width 65 height 15
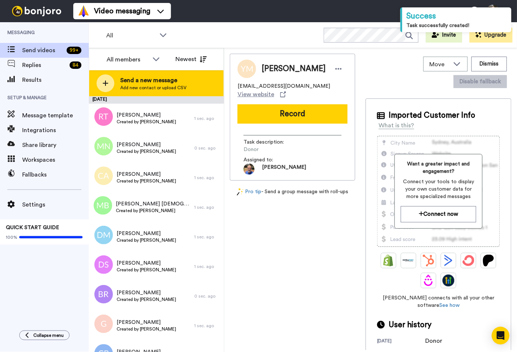
click at [109, 87] on div at bounding box center [106, 83] width 18 height 18
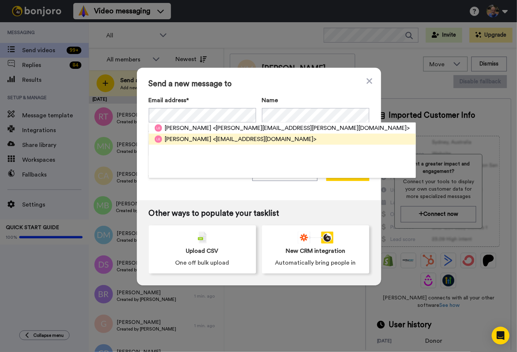
click at [217, 136] on span "<[EMAIL_ADDRESS][DOMAIN_NAME]>" at bounding box center [265, 139] width 104 height 9
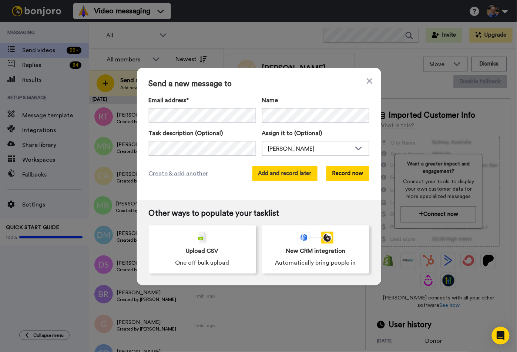
click at [277, 171] on button "Add and record later" at bounding box center [284, 173] width 65 height 15
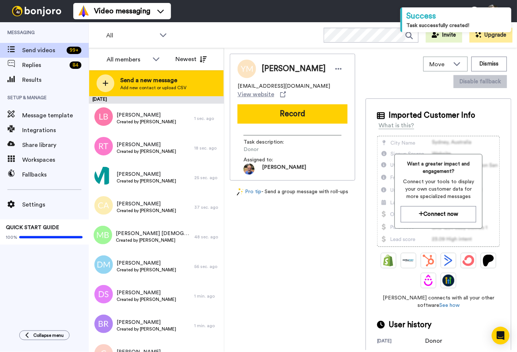
click at [95, 83] on div "Send a new message Add new contact or upload CSV" at bounding box center [156, 83] width 134 height 26
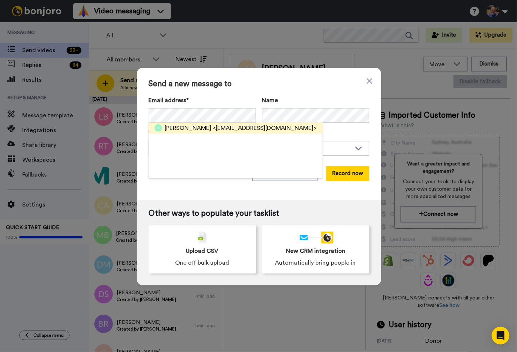
click at [179, 128] on span "[PERSON_NAME]" at bounding box center [188, 128] width 47 height 9
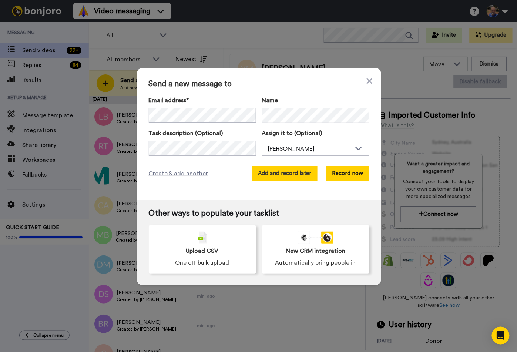
click at [263, 171] on button "Add and record later" at bounding box center [284, 173] width 65 height 15
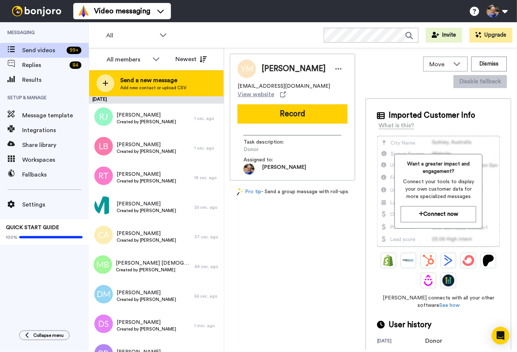
click at [107, 84] on icon at bounding box center [105, 83] width 6 height 7
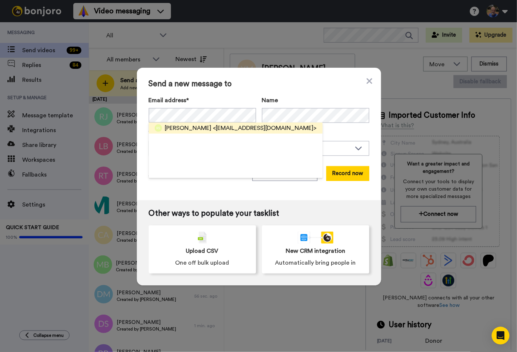
click at [176, 133] on div "[PERSON_NAME] <[EMAIL_ADDRESS][DOMAIN_NAME]>" at bounding box center [236, 127] width 174 height 11
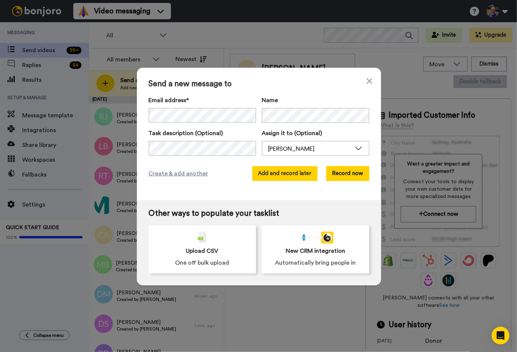
click at [274, 174] on button "Add and record later" at bounding box center [284, 173] width 65 height 15
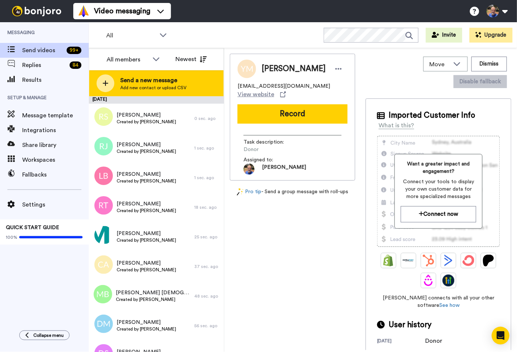
click at [108, 88] on div at bounding box center [106, 83] width 18 height 18
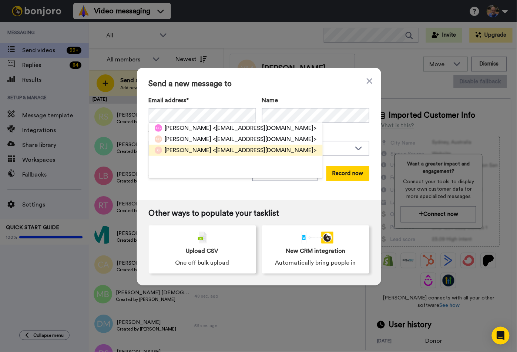
click at [174, 148] on span "[PERSON_NAME]" at bounding box center [188, 150] width 47 height 9
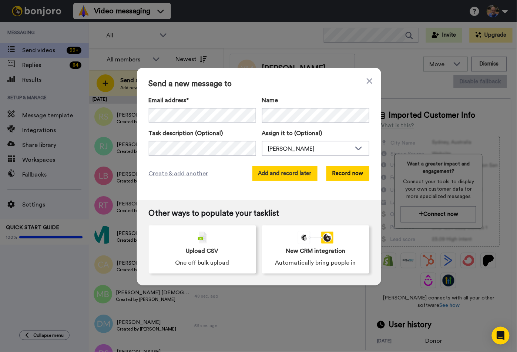
click at [267, 172] on button "Add and record later" at bounding box center [284, 173] width 65 height 15
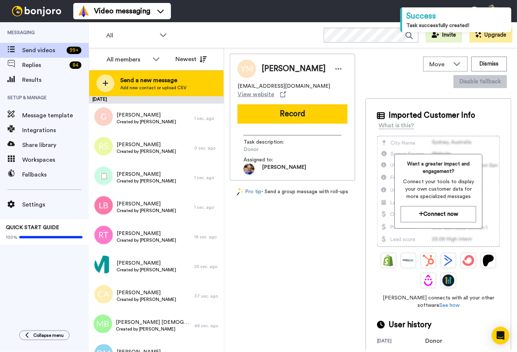
click at [107, 85] on icon at bounding box center [105, 83] width 6 height 7
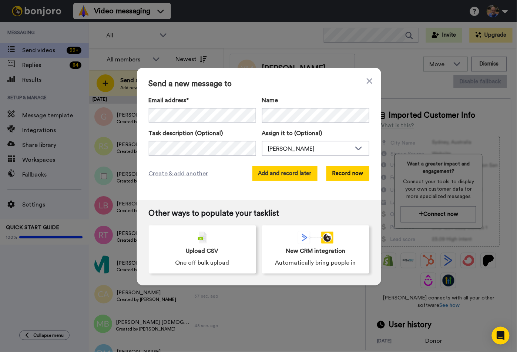
click at [293, 174] on button "Add and record later" at bounding box center [284, 173] width 65 height 15
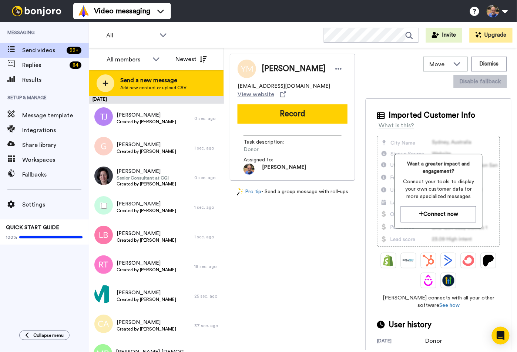
click at [108, 80] on icon at bounding box center [105, 83] width 6 height 7
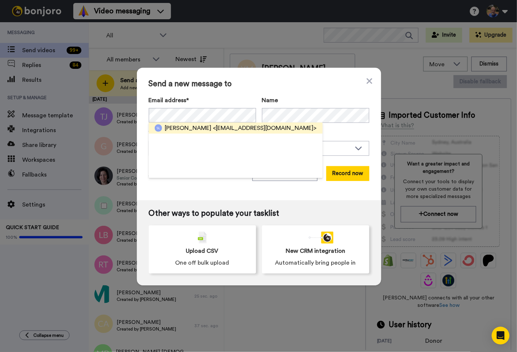
click at [186, 129] on span "[PERSON_NAME]" at bounding box center [188, 128] width 47 height 9
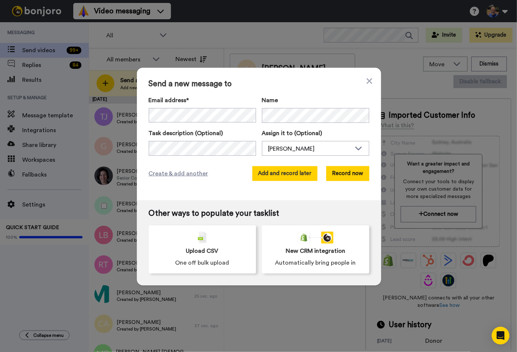
click at [261, 169] on button "Add and record later" at bounding box center [284, 173] width 65 height 15
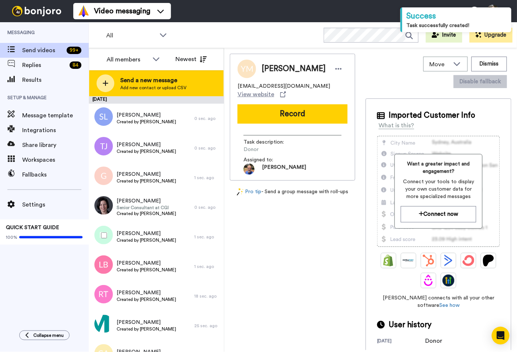
click at [103, 83] on icon at bounding box center [106, 84] width 6 height 6
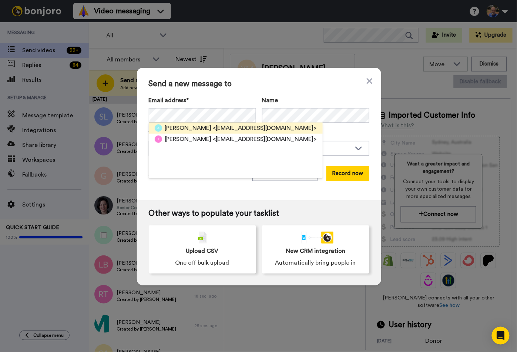
click at [174, 125] on span "[PERSON_NAME]" at bounding box center [188, 128] width 47 height 9
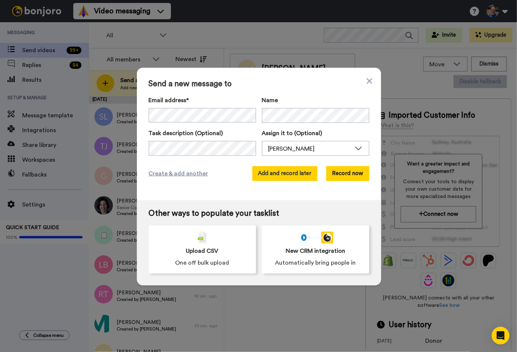
click at [260, 173] on button "Add and record later" at bounding box center [284, 173] width 65 height 15
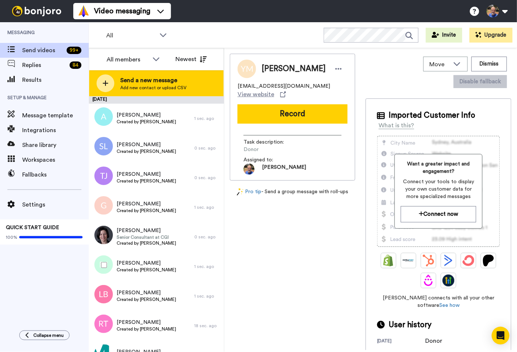
click at [102, 85] on icon at bounding box center [105, 83] width 6 height 7
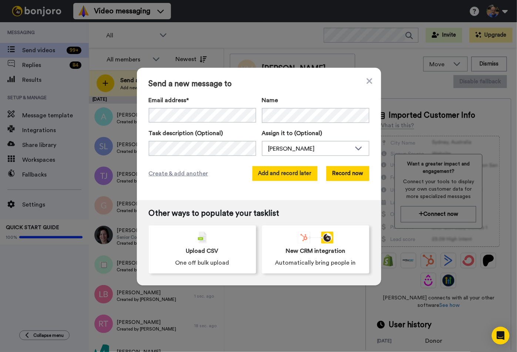
click at [288, 176] on button "Add and record later" at bounding box center [284, 173] width 65 height 15
